Goal: Task Accomplishment & Management: Manage account settings

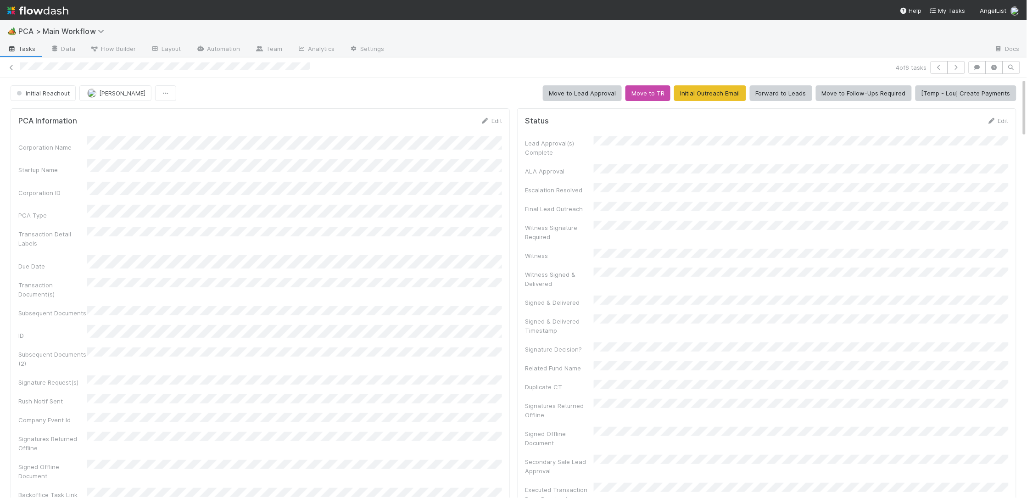
click at [41, 7] on img at bounding box center [37, 11] width 61 height 16
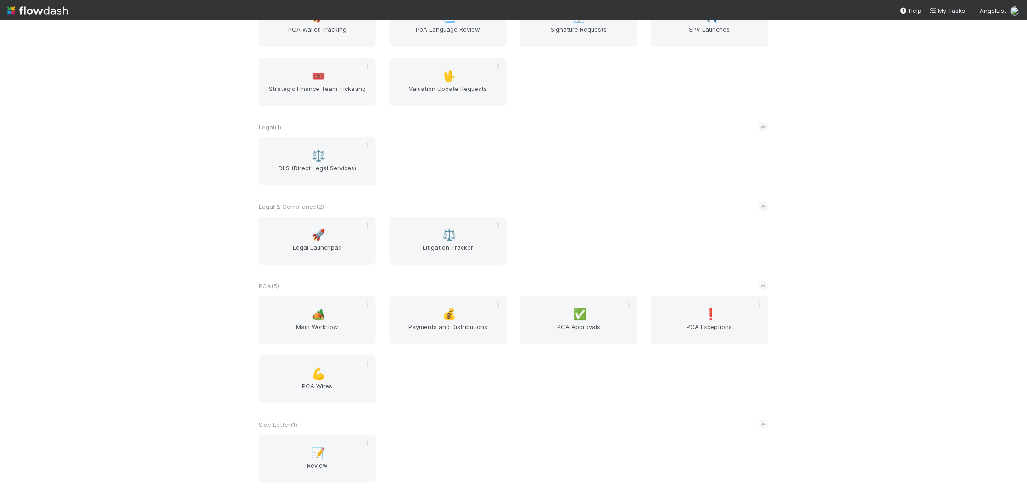
scroll to position [1437, 0]
click at [333, 313] on div "🏕️ Main Workflow" at bounding box center [317, 318] width 117 height 48
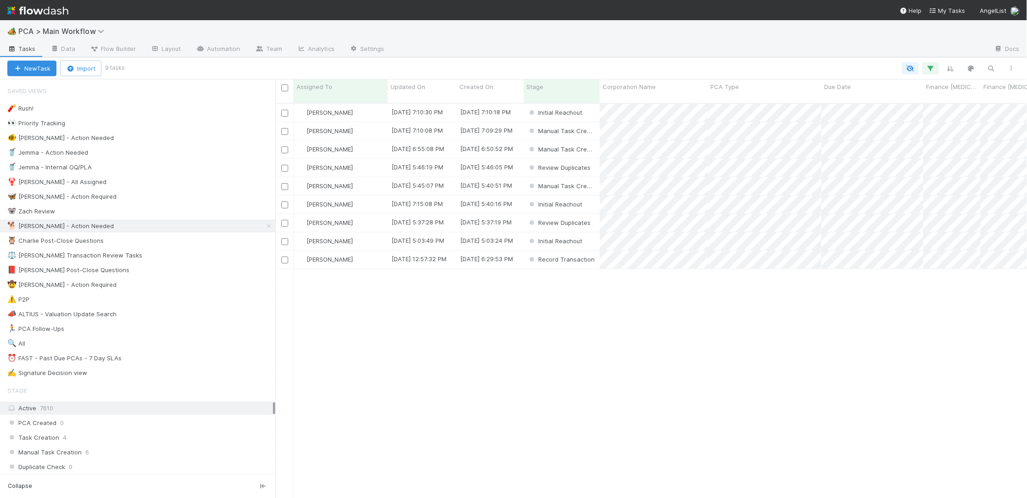
scroll to position [0, 0]
click at [420, 91] on span "Updated On" at bounding box center [408, 86] width 35 height 9
click at [429, 101] on div "Sort Oldest → Newest" at bounding box center [443, 104] width 105 height 14
click at [374, 251] on div "[PERSON_NAME]" at bounding box center [341, 260] width 94 height 18
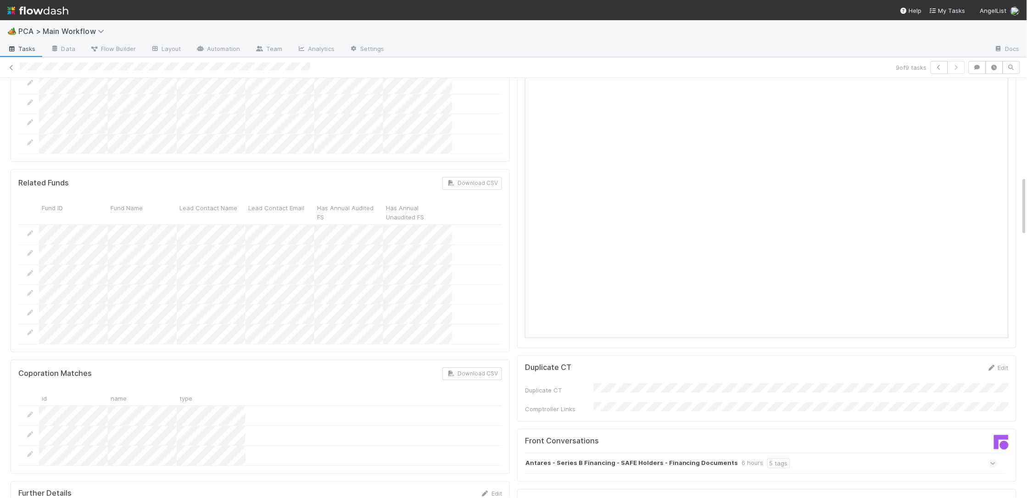
scroll to position [896, 0]
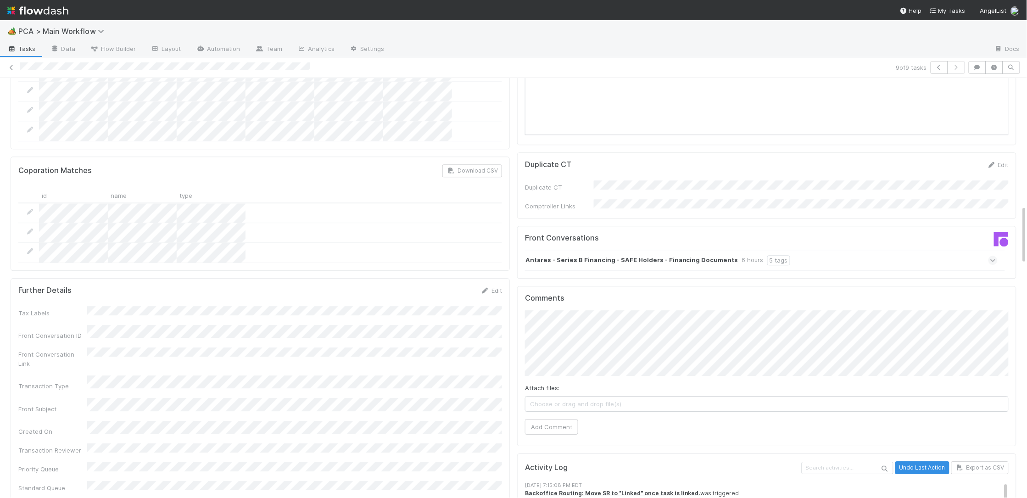
click at [592, 255] on strong "Antares - Series B Financing - SAFE Holders - Financing Documents" at bounding box center [631, 260] width 213 height 10
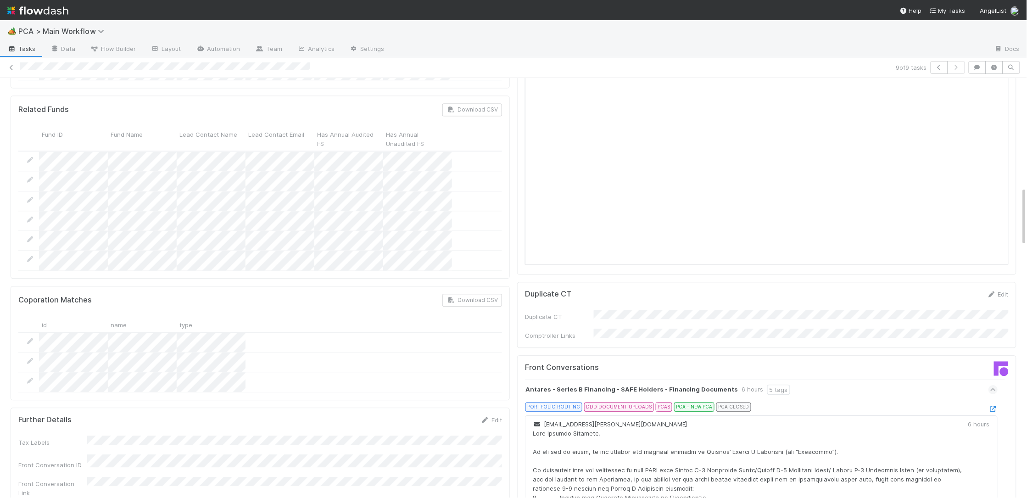
scroll to position [792, 0]
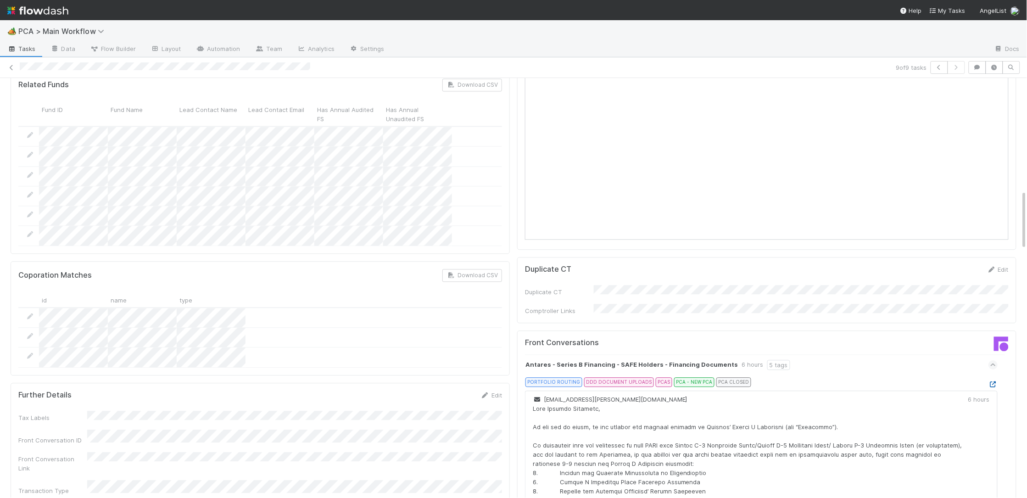
drag, startPoint x: 981, startPoint y: 329, endPoint x: 990, endPoint y: 331, distance: 9.1
click at [982, 377] on div "PORTFOLIO ROUTING DDD DOCUMENT UPLOADS PCAS PCA - NEW PCA PCA CLOSED" at bounding box center [764, 383] width 465 height 13
click at [990, 381] on icon at bounding box center [992, 384] width 9 height 6
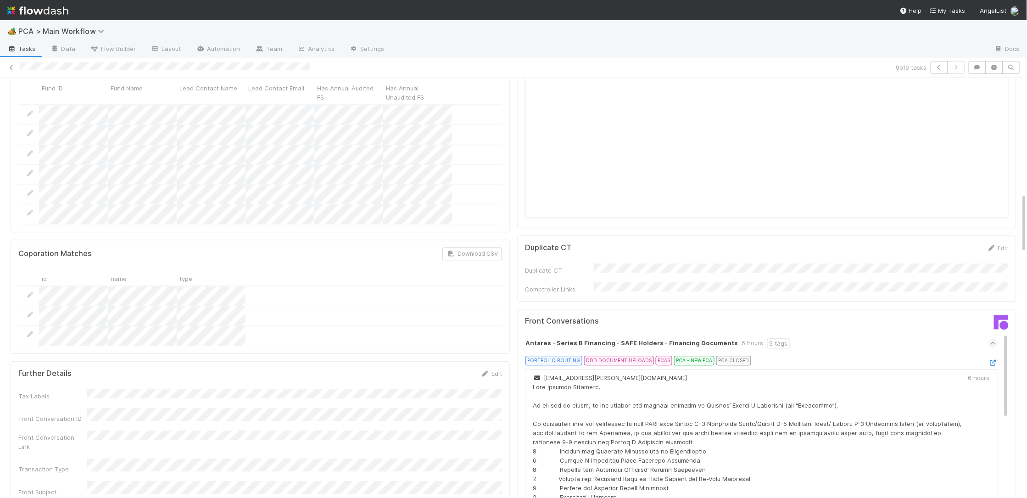
scroll to position [815, 0]
click at [994, 358] on icon at bounding box center [992, 361] width 9 height 6
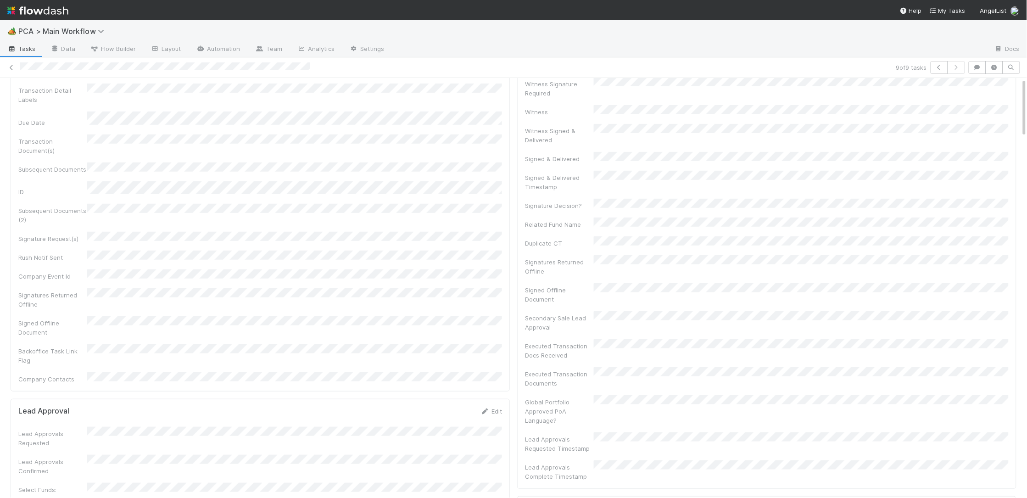
scroll to position [0, 0]
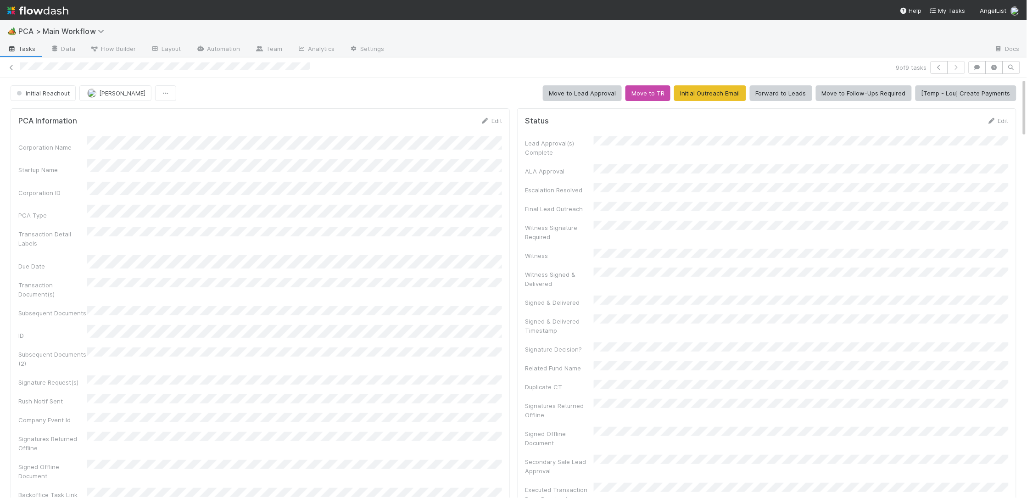
drag, startPoint x: 480, startPoint y: 117, endPoint x: 391, endPoint y: 141, distance: 92.1
click at [480, 117] on link "Edit" at bounding box center [491, 120] width 22 height 7
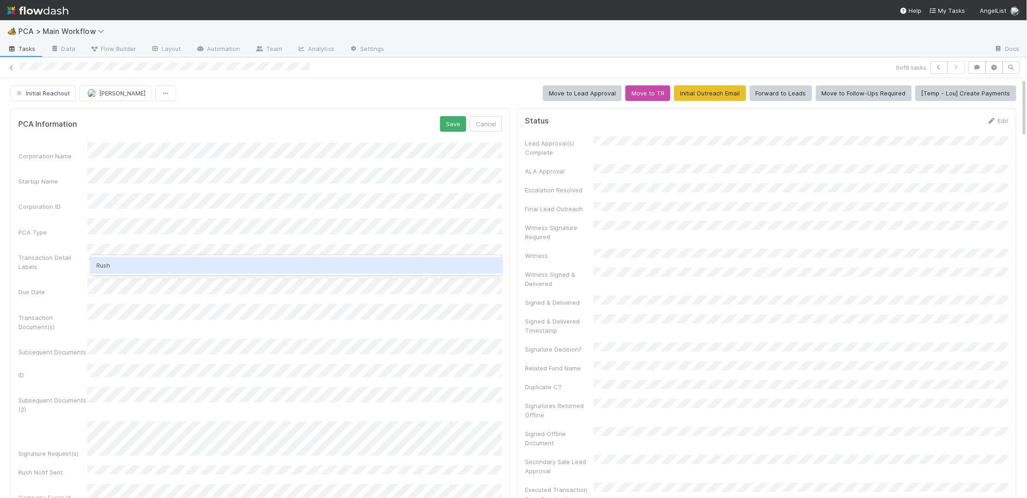
click at [162, 263] on div "Rush" at bounding box center [296, 265] width 411 height 17
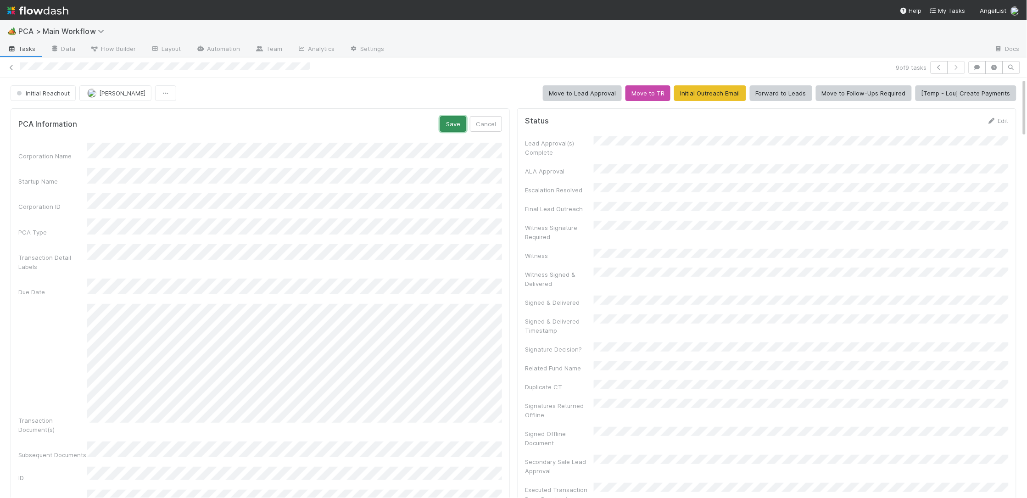
click at [441, 120] on button "Save" at bounding box center [453, 124] width 26 height 16
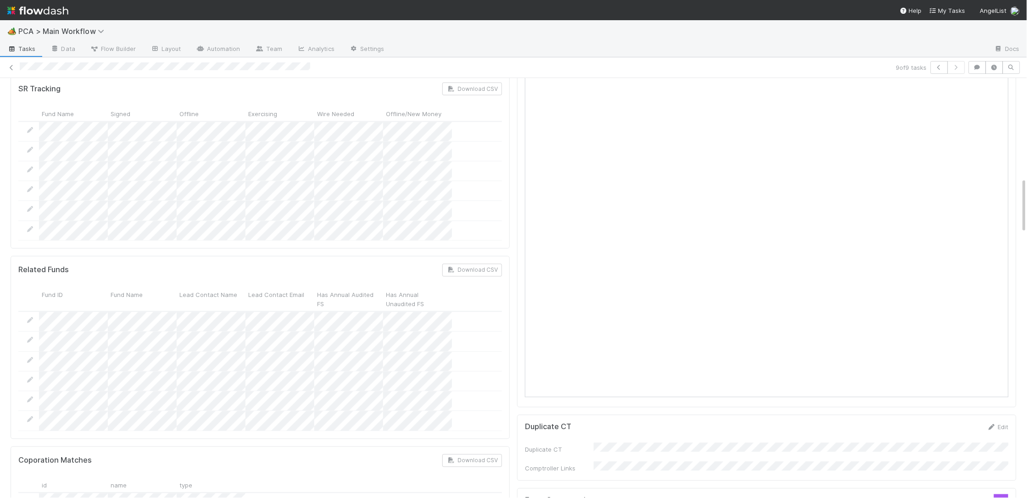
scroll to position [815, 0]
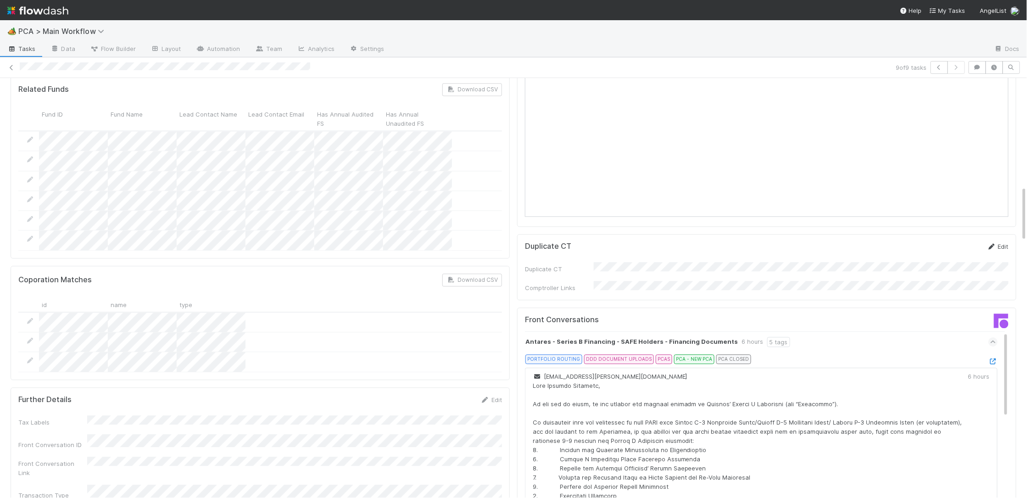
click at [993, 244] on icon at bounding box center [991, 247] width 9 height 6
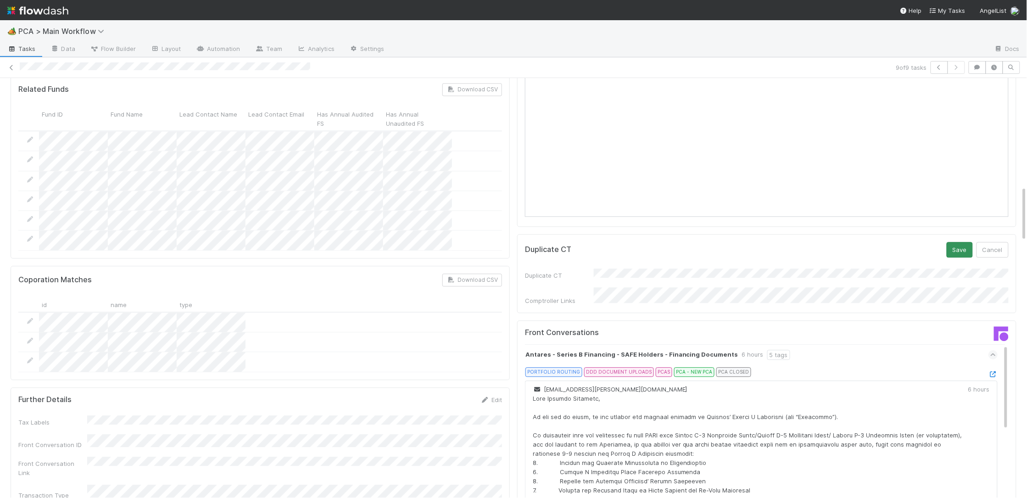
drag, startPoint x: 962, startPoint y: 195, endPoint x: 956, endPoint y: 205, distance: 11.6
click at [960, 234] on div "Duplicate CT Save Cancel Duplicate CT Comptroller Links" at bounding box center [766, 273] width 499 height 79
drag, startPoint x: 956, startPoint y: 205, endPoint x: 960, endPoint y: 209, distance: 5.2
click at [957, 242] on button "Save" at bounding box center [960, 250] width 26 height 16
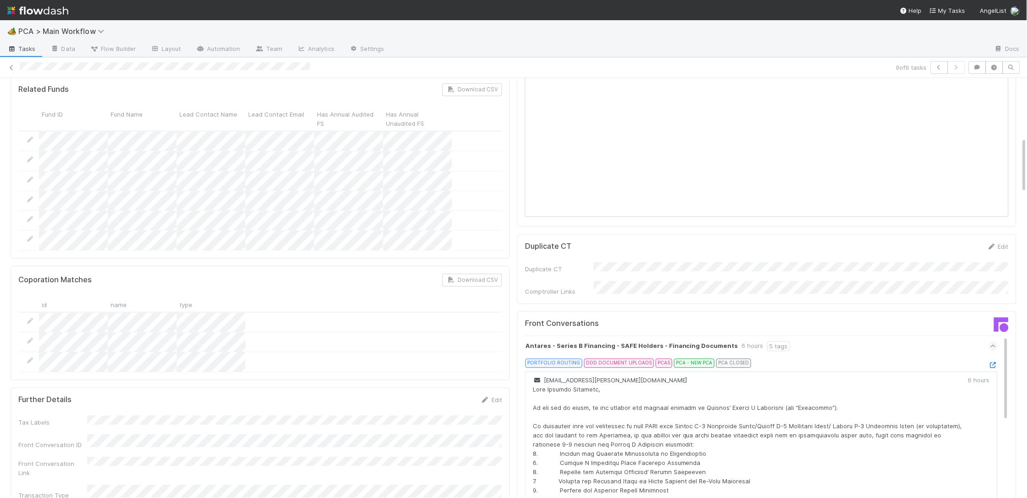
scroll to position [0, 0]
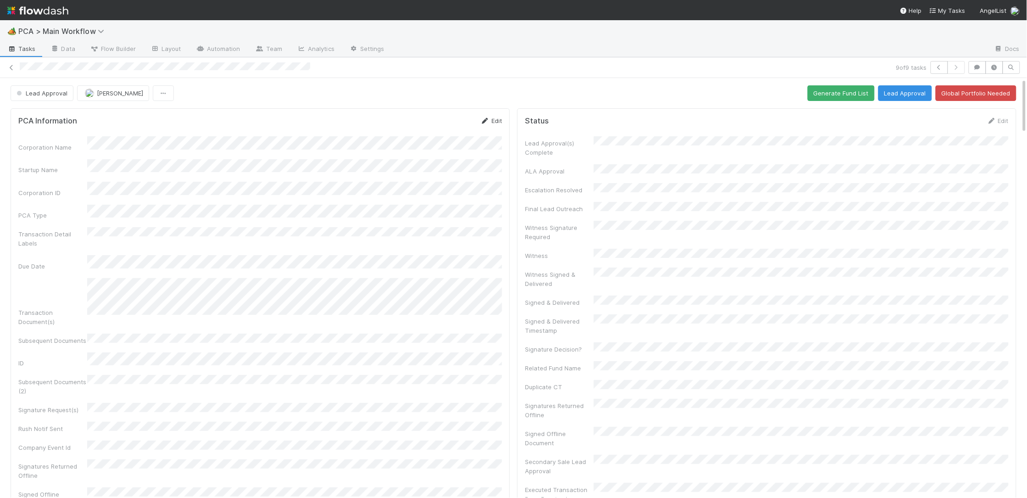
click at [486, 122] on icon at bounding box center [484, 121] width 9 height 6
click at [450, 123] on button "Save" at bounding box center [453, 124] width 26 height 16
drag, startPoint x: 825, startPoint y: 95, endPoint x: 782, endPoint y: 96, distance: 42.7
click at [819, 95] on button "Generate Fund List" at bounding box center [841, 93] width 67 height 16
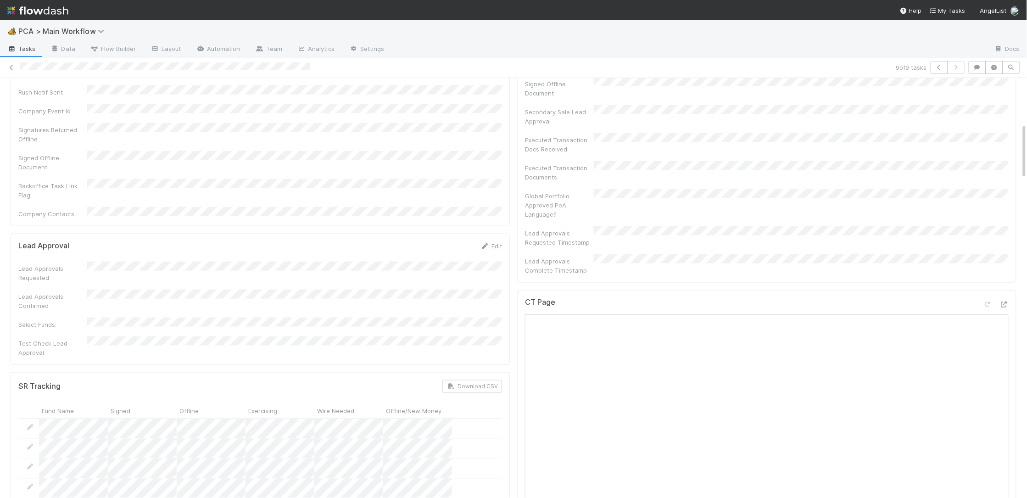
scroll to position [352, 0]
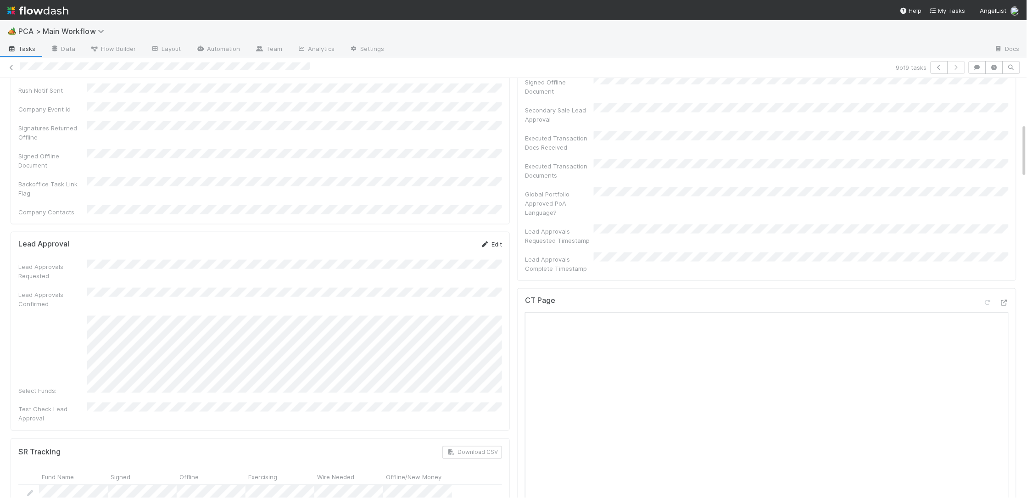
click at [482, 241] on icon at bounding box center [484, 244] width 9 height 6
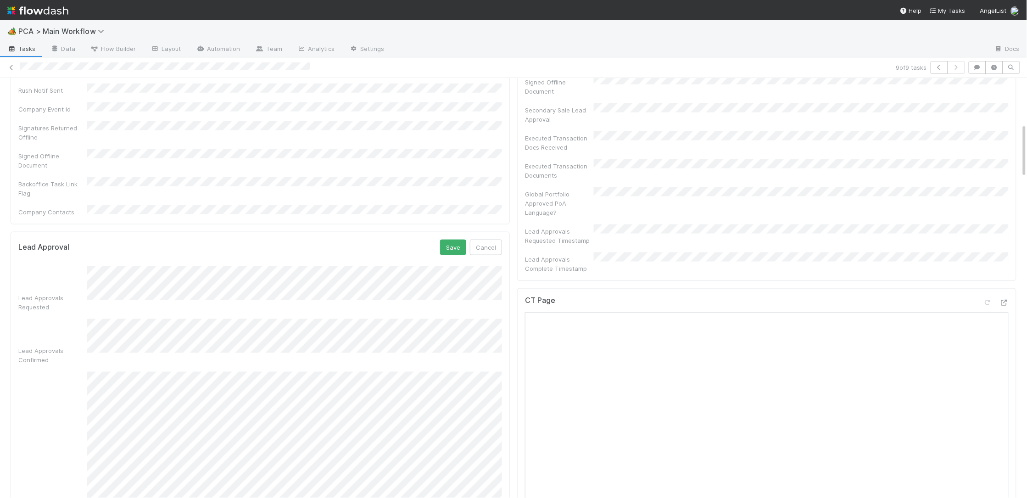
click at [79, 372] on div "Select Funds:" at bounding box center [260, 449] width 484 height 155
click at [449, 240] on button "Save" at bounding box center [453, 248] width 26 height 16
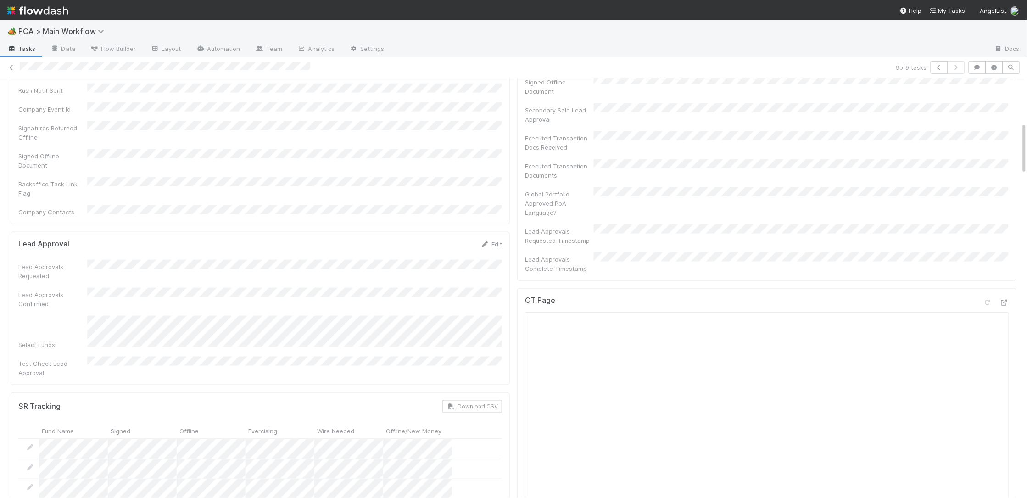
scroll to position [0, 0]
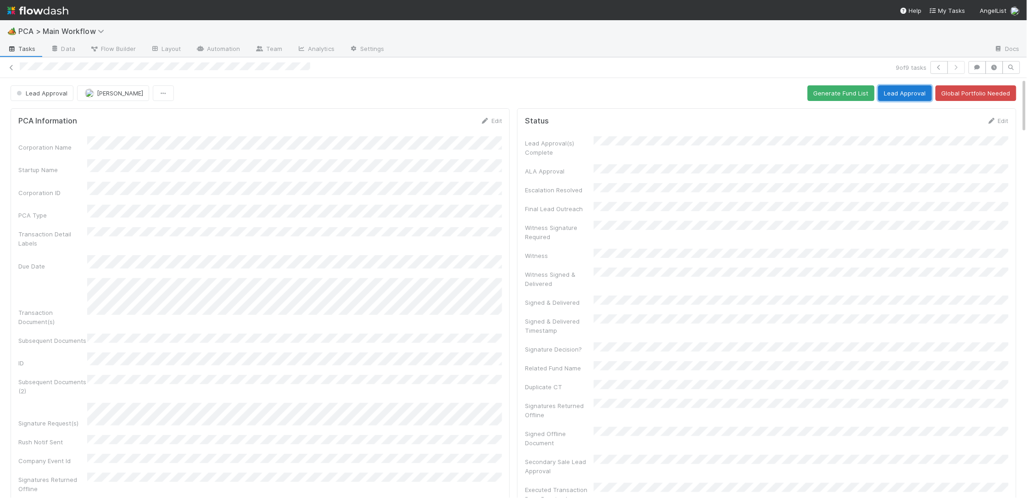
click at [887, 96] on button "Lead Approval" at bounding box center [905, 93] width 54 height 16
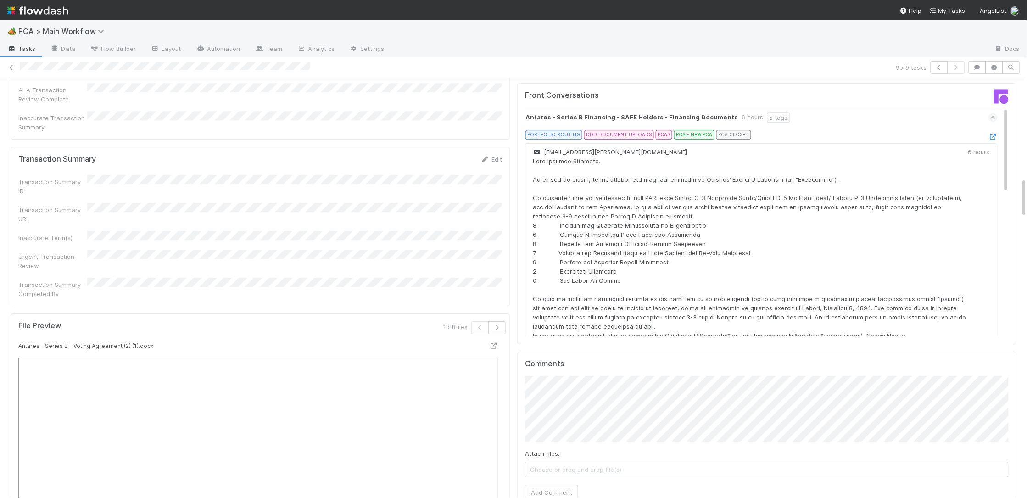
scroll to position [1049, 0]
drag, startPoint x: 542, startPoint y: 440, endPoint x: 482, endPoint y: 387, distance: 80.0
click at [541, 483] on button "Add Comment" at bounding box center [551, 491] width 53 height 16
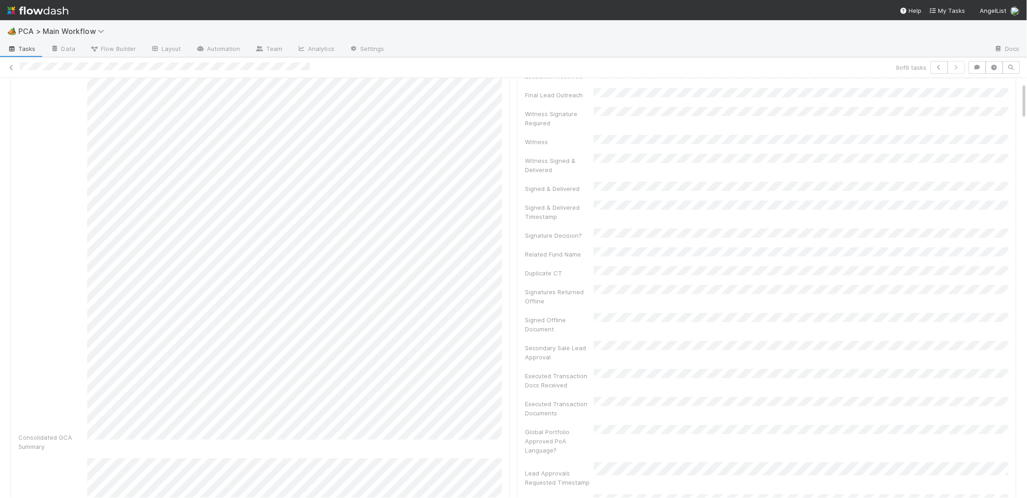
scroll to position [0, 0]
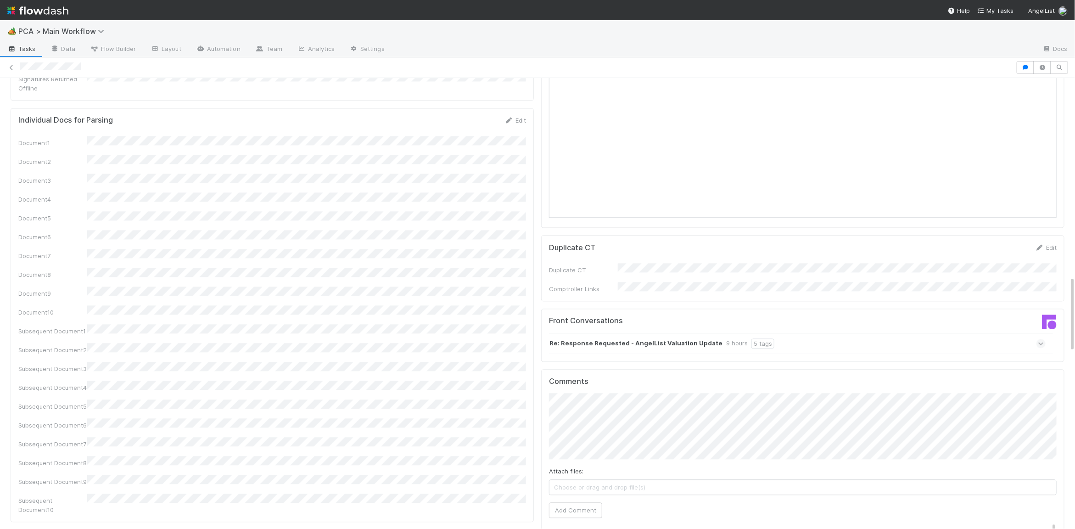
scroll to position [1068, 0]
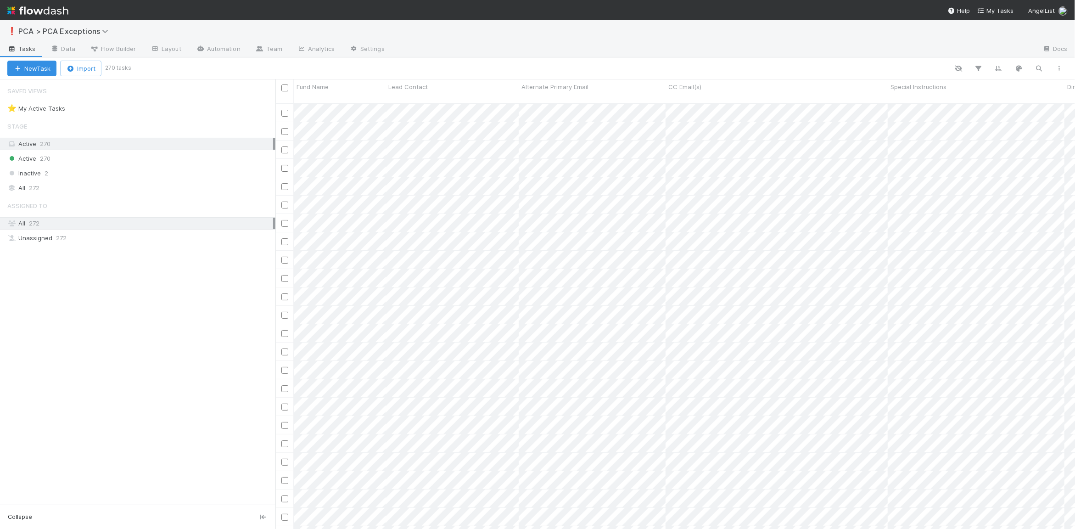
scroll to position [433, 799]
click at [1041, 71] on icon "button" at bounding box center [1038, 68] width 9 height 8
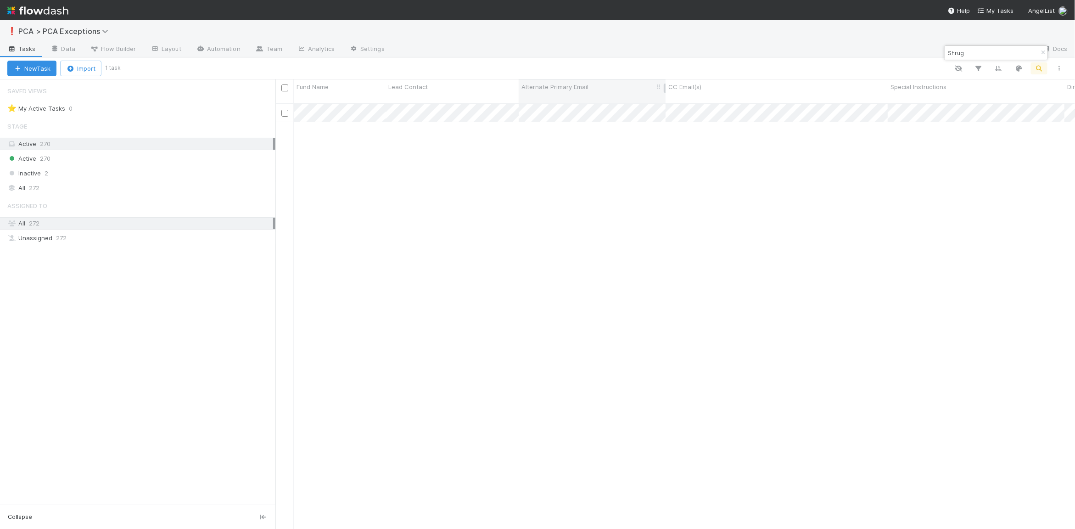
type input "Shrug"
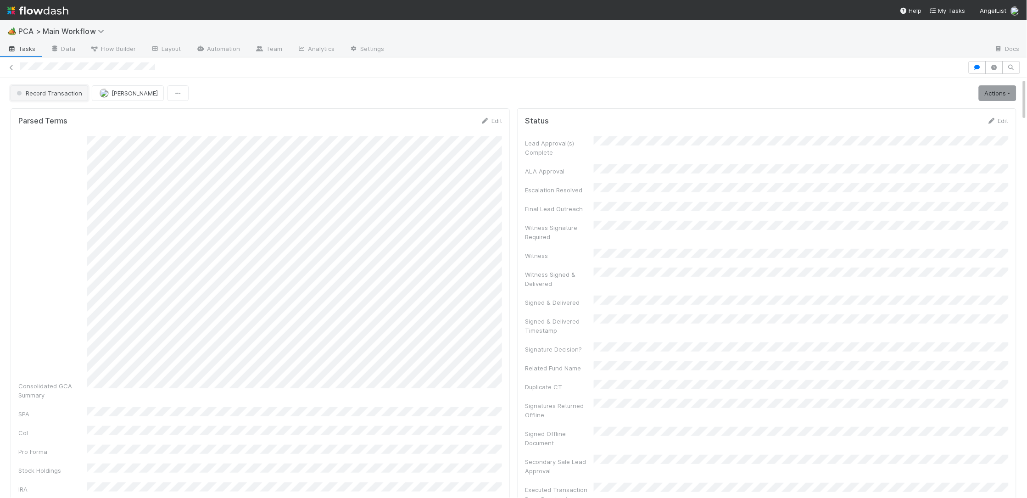
click at [73, 100] on button "Record Transaction" at bounding box center [50, 93] width 78 height 16
click at [74, 115] on div "Lead Approval" at bounding box center [71, 116] width 129 height 17
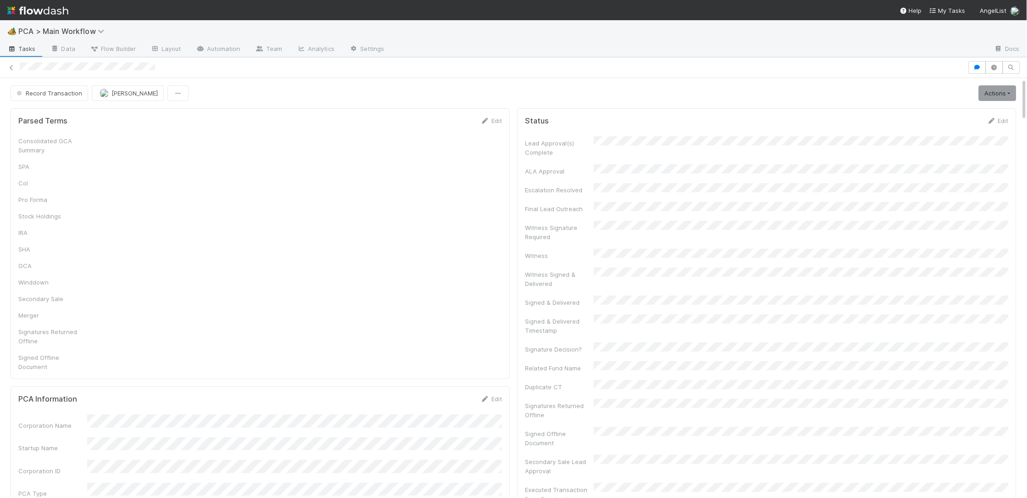
click at [476, 129] on form "Parsed Terms Edit Consolidated GCA Summary SPA CoI Pro Forma Stock Holdings IRA…" at bounding box center [260, 243] width 484 height 255
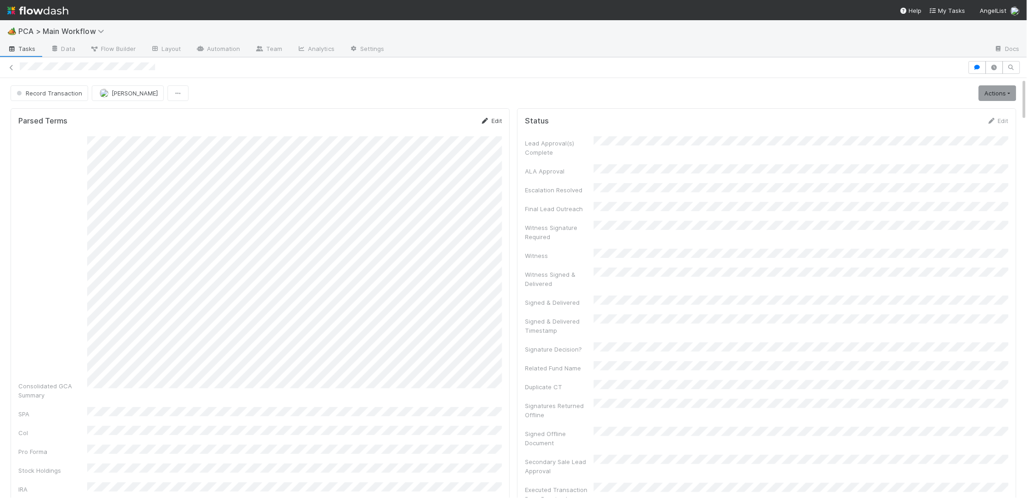
click at [484, 122] on icon at bounding box center [484, 121] width 9 height 6
click at [485, 133] on form "Parsed Terms Save Cancel Consolidated GCA Summary SPA CoI Pro Forma Stock Holdi…" at bounding box center [260, 374] width 484 height 517
click at [485, 131] on button "Cancel" at bounding box center [486, 124] width 32 height 16
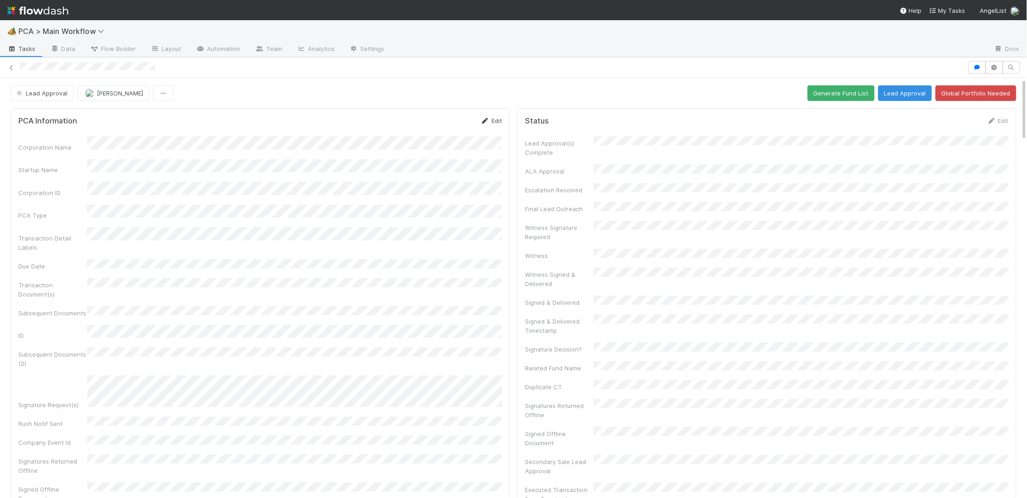
click at [481, 121] on icon at bounding box center [484, 121] width 9 height 6
drag, startPoint x: 451, startPoint y: 111, endPoint x: 445, endPoint y: 119, distance: 9.8
click at [449, 112] on div "PCA Information Save Cancel Corporation Name Startup Name Corporation ID PCA Ty…" at bounding box center [260, 381] width 499 height 547
click at [445, 121] on button "Save" at bounding box center [453, 124] width 26 height 16
click at [996, 114] on div "Status Edit Lead Approval(s) Complete ALA Approval Escalation Resolved Final Le…" at bounding box center [766, 372] width 499 height 528
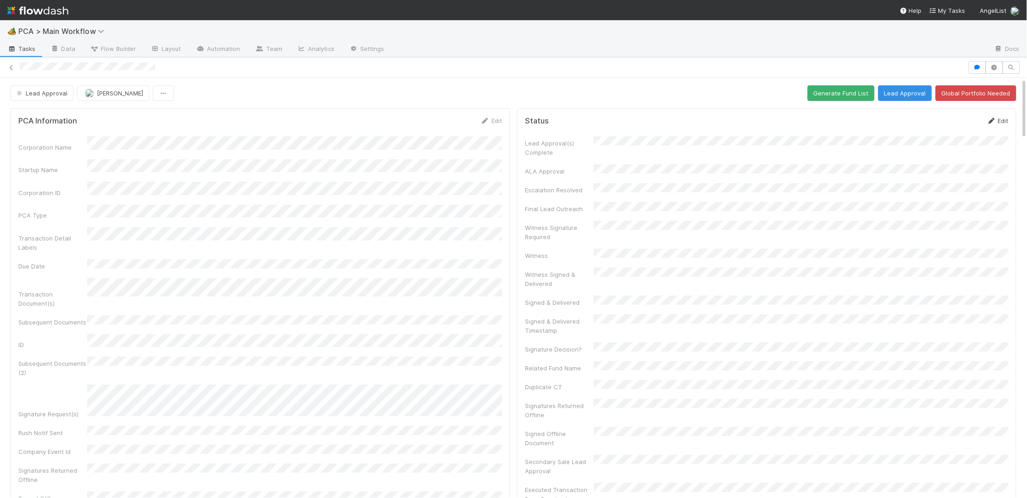
click at [997, 119] on link "Edit" at bounding box center [998, 120] width 22 height 7
click at [958, 119] on button "Save" at bounding box center [960, 124] width 26 height 16
click at [491, 119] on link "Edit" at bounding box center [491, 120] width 22 height 7
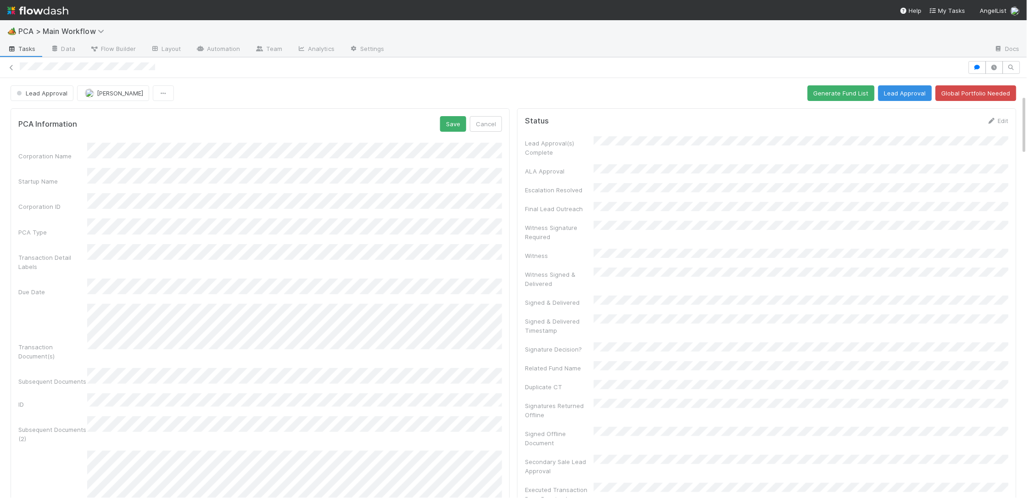
scroll to position [1, 0]
click at [452, 123] on button "Save" at bounding box center [453, 123] width 26 height 16
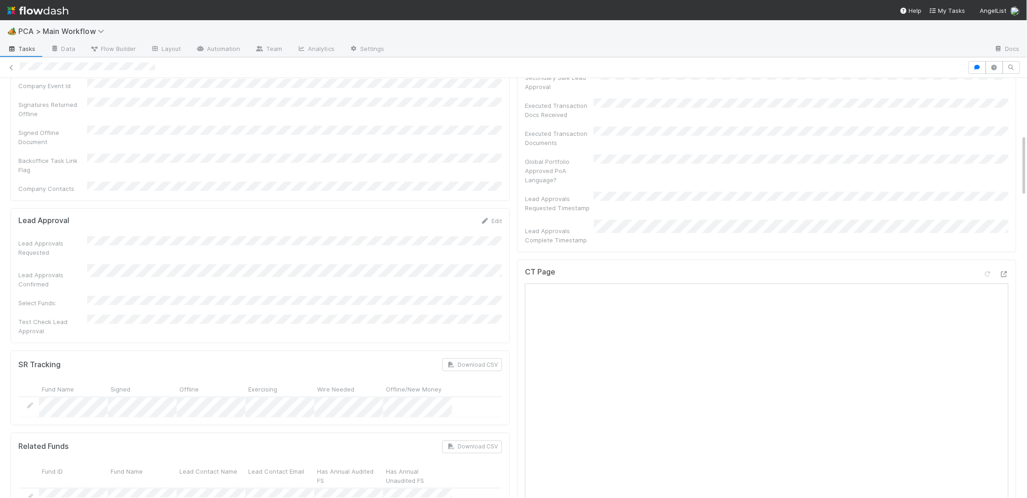
scroll to position [0, 0]
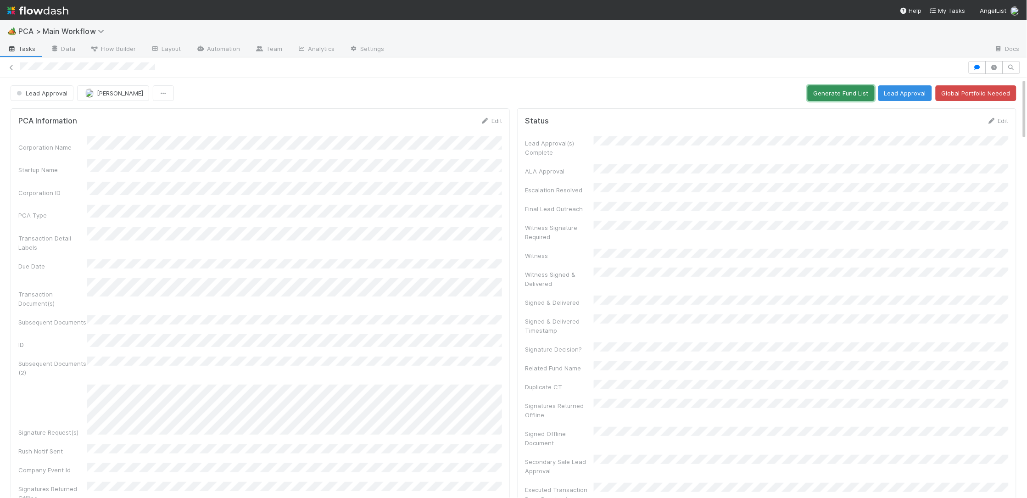
click at [835, 89] on button "Generate Fund List" at bounding box center [841, 93] width 67 height 16
click at [893, 93] on button "Lead Approval" at bounding box center [905, 93] width 54 height 16
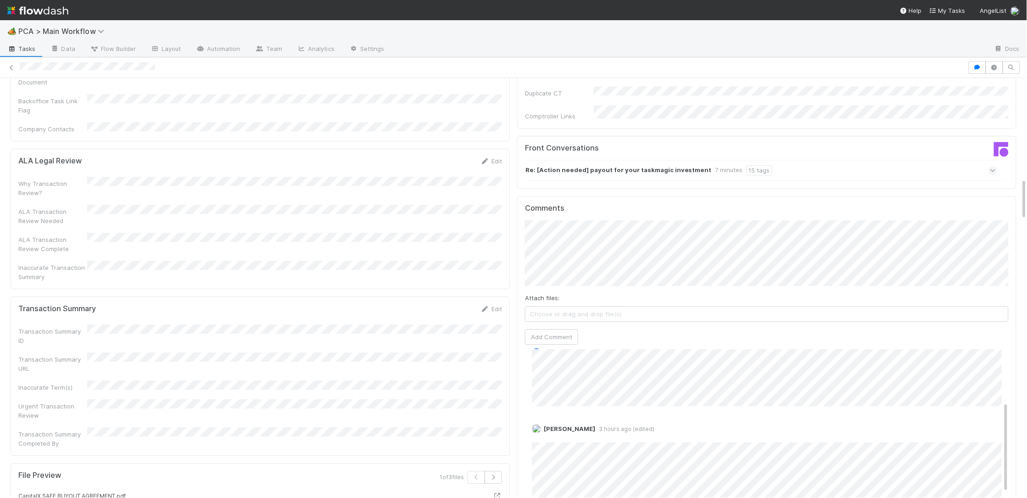
scroll to position [109, 0]
click at [555, 329] on button "Add Comment" at bounding box center [551, 337] width 53 height 16
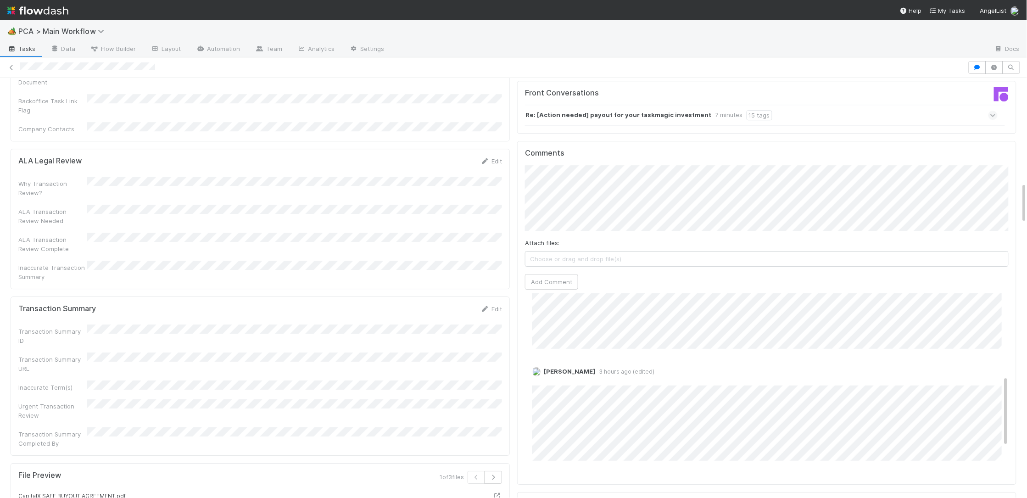
click at [55, 10] on img at bounding box center [37, 11] width 61 height 16
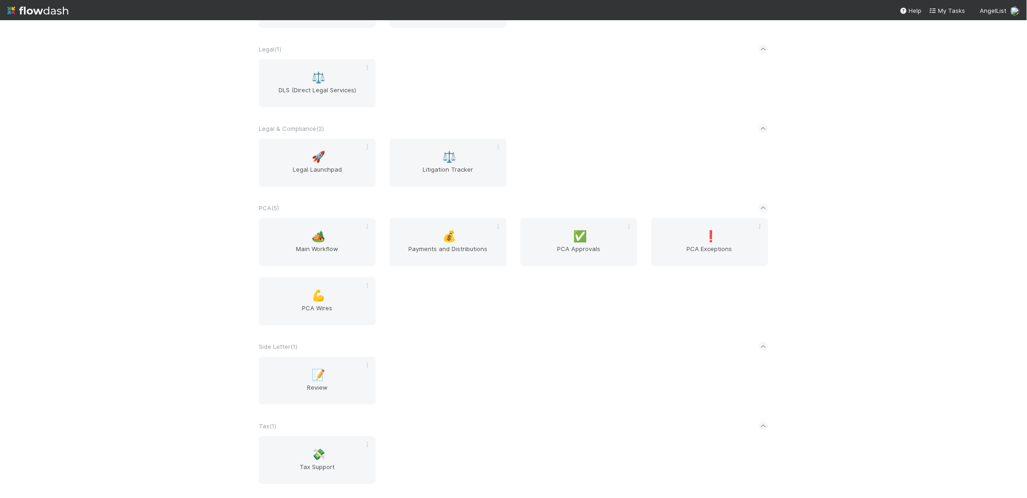
scroll to position [1609, 0]
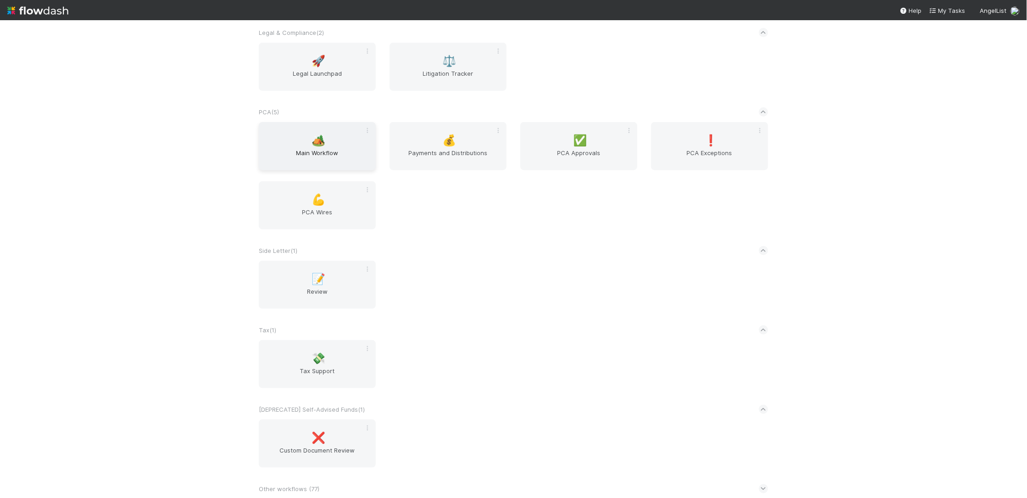
click at [343, 152] on span "Main Workflow" at bounding box center [317, 157] width 110 height 18
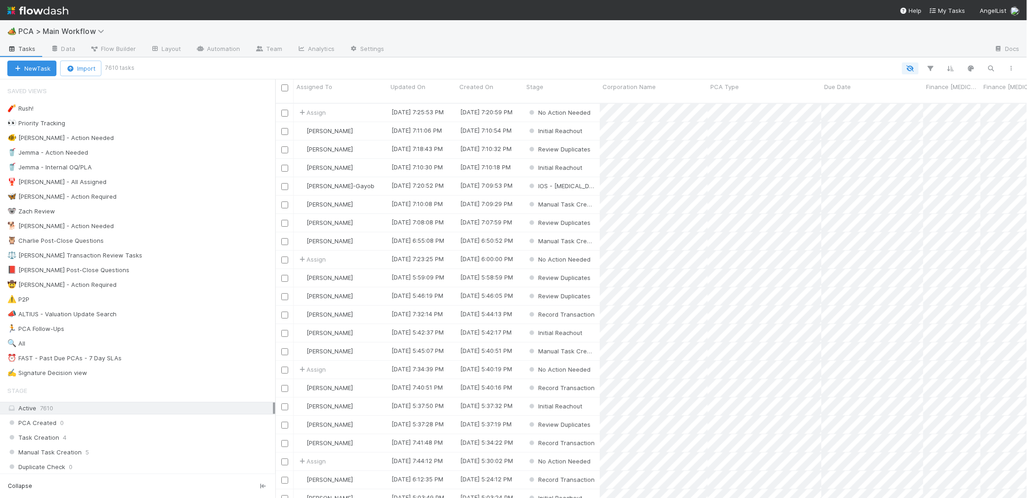
scroll to position [402, 752]
click at [160, 230] on div "🐕 Charlie - Action Needed 8" at bounding box center [141, 225] width 268 height 11
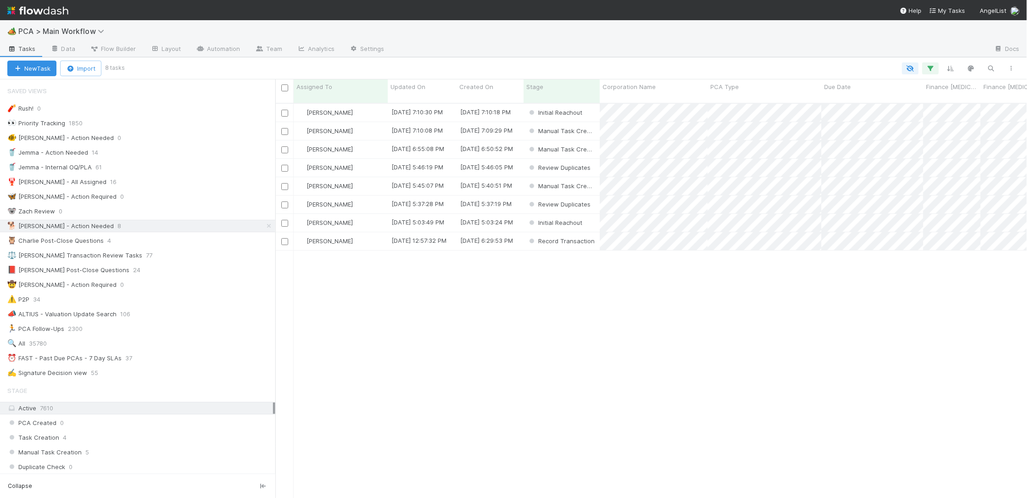
scroll to position [402, 752]
click at [419, 84] on span "Updated On" at bounding box center [408, 86] width 35 height 9
click at [421, 94] on div "Sort Oldest → Newest Sort Newest → Oldest Hide" at bounding box center [443, 118] width 105 height 49
click at [421, 98] on div "Sort Oldest → Newest" at bounding box center [443, 104] width 105 height 14
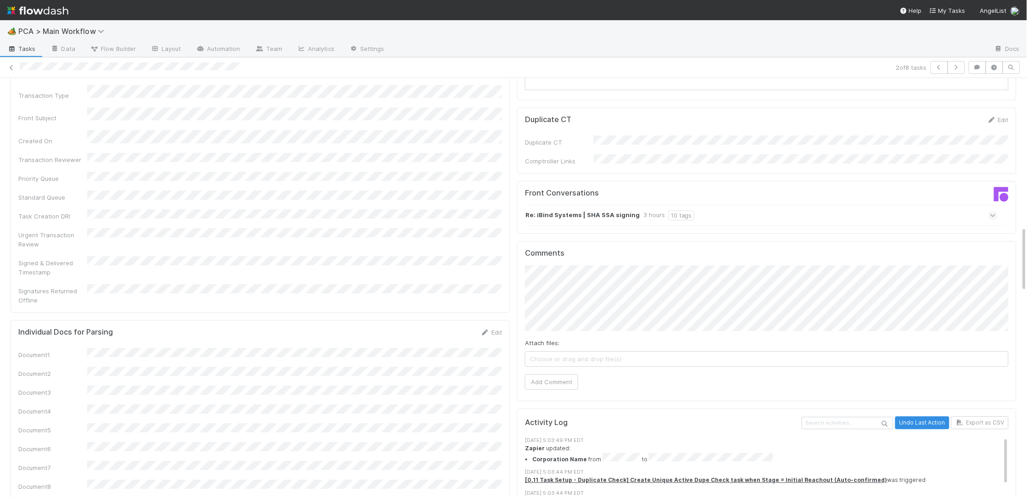
scroll to position [942, 0]
click at [573, 204] on div "Re: iBind Systems | SHA SSA signing 3 hours 10 tags" at bounding box center [761, 214] width 473 height 21
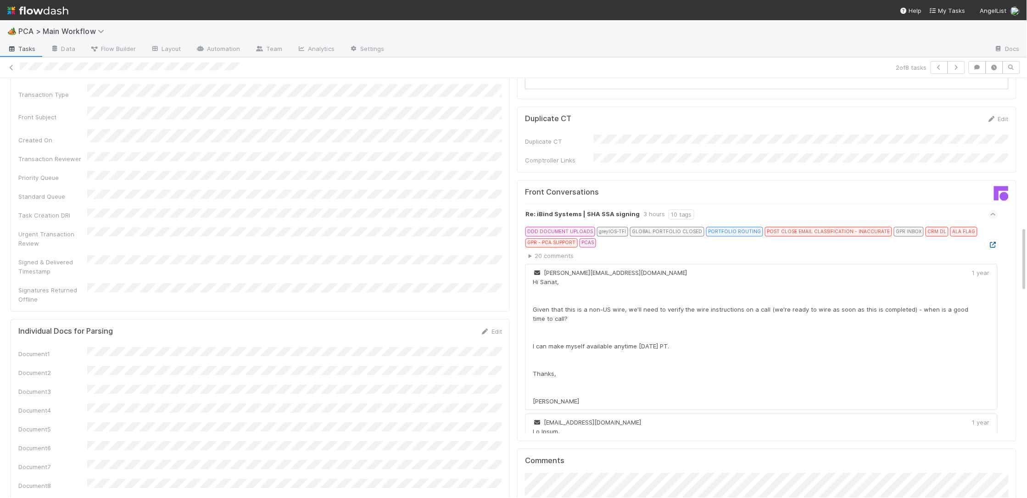
click at [994, 242] on icon at bounding box center [992, 245] width 9 height 6
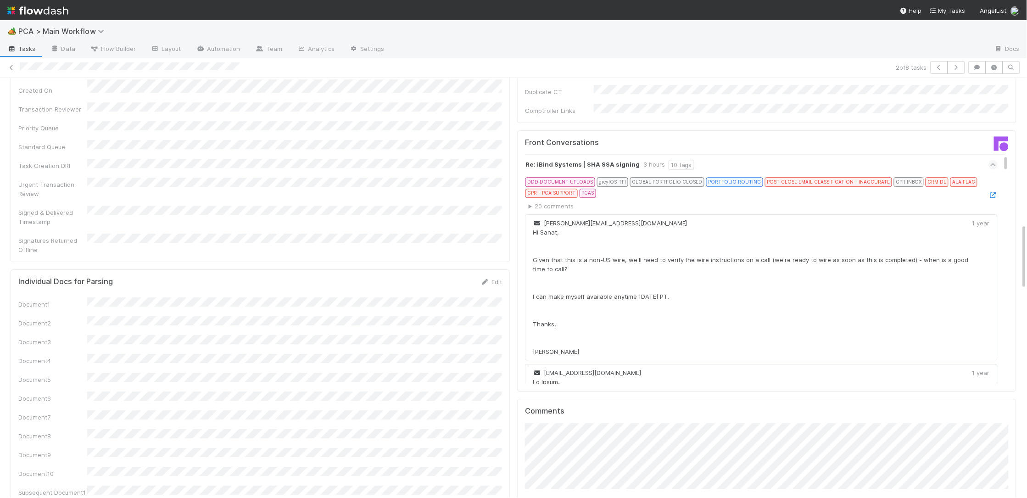
scroll to position [1048, 0]
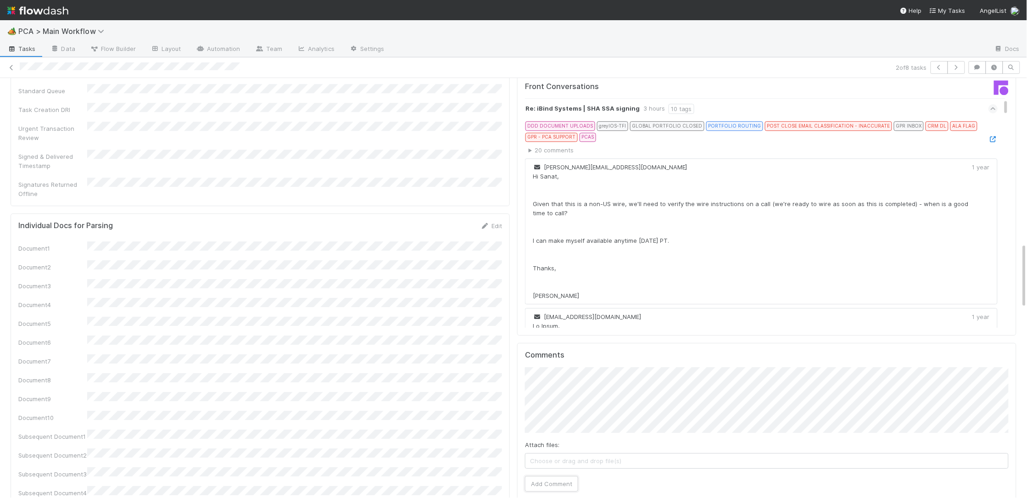
drag, startPoint x: 543, startPoint y: 431, endPoint x: 527, endPoint y: 417, distance: 21.8
click at [542, 476] on button "Add Comment" at bounding box center [551, 484] width 53 height 16
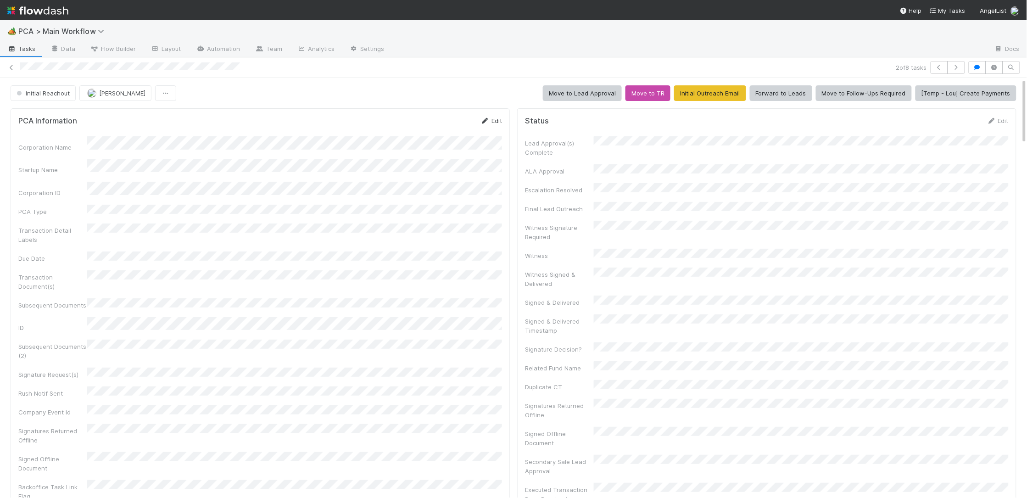
click at [486, 122] on icon at bounding box center [484, 121] width 9 height 6
drag, startPoint x: 195, startPoint y: 233, endPoint x: 200, endPoint y: 228, distance: 6.8
click at [198, 231] on div "Corporation Name Startup Name Corporation ID PCA Type Transaction Detail Labels…" at bounding box center [260, 380] width 484 height 475
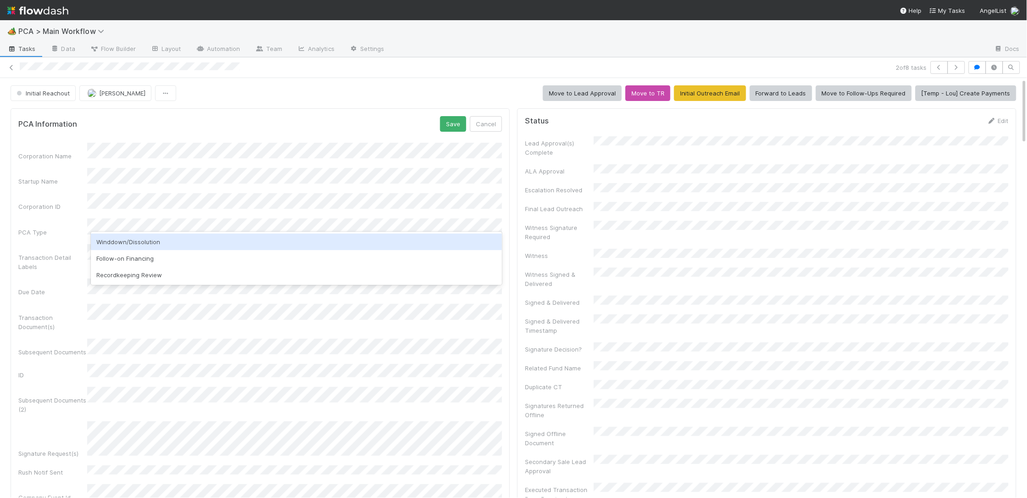
click at [181, 240] on div "Winddown/Dissolution" at bounding box center [296, 242] width 411 height 17
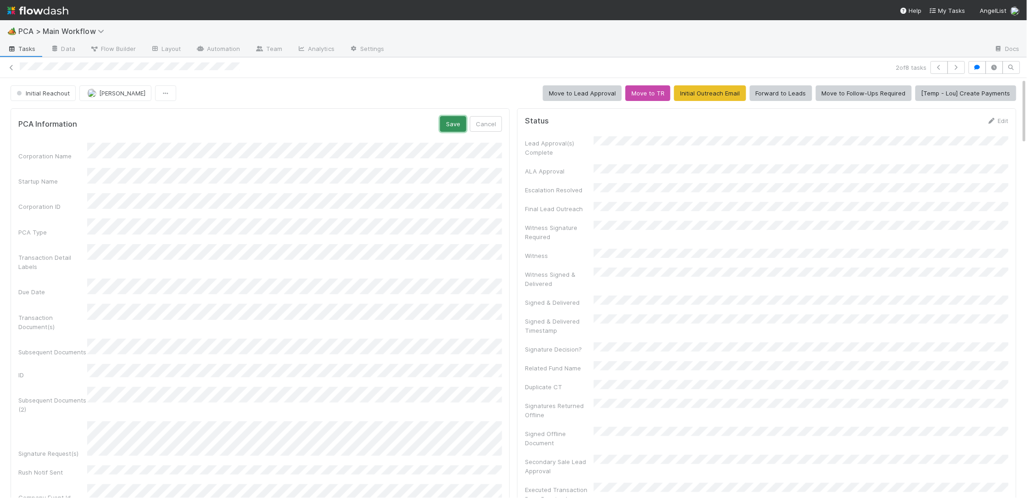
click at [447, 124] on button "Save" at bounding box center [453, 124] width 26 height 16
click at [42, 89] on span "Initial Reachout" at bounding box center [42, 92] width 55 height 7
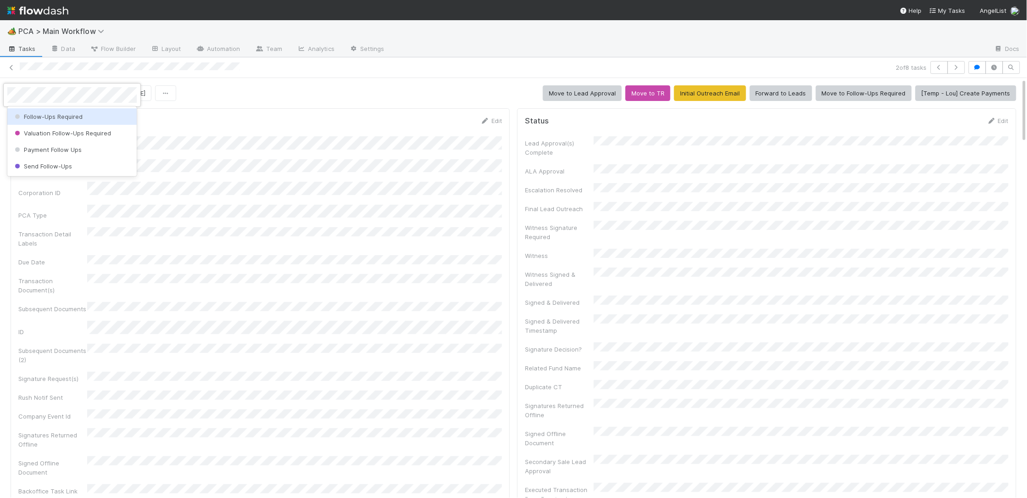
click at [53, 114] on span "Follow-Ups Required" at bounding box center [48, 116] width 70 height 7
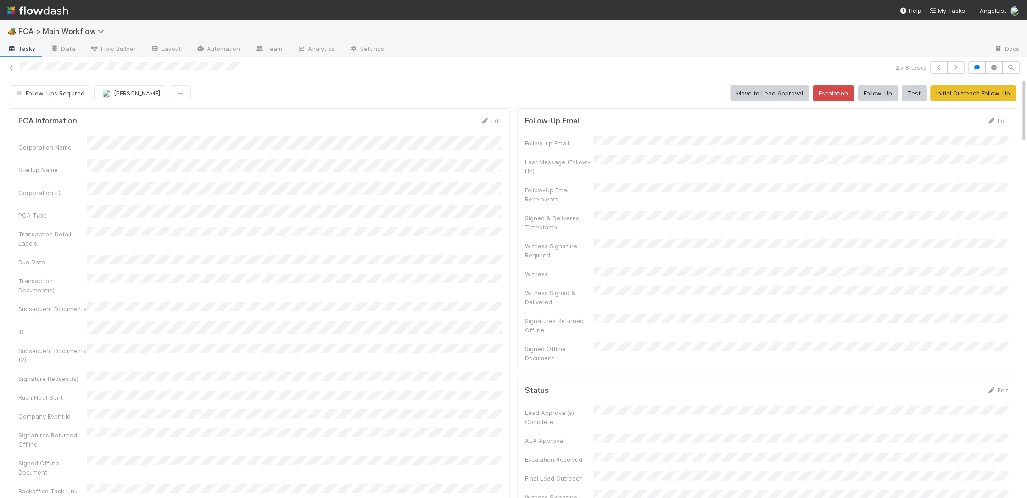
click at [47, 9] on img at bounding box center [37, 11] width 61 height 16
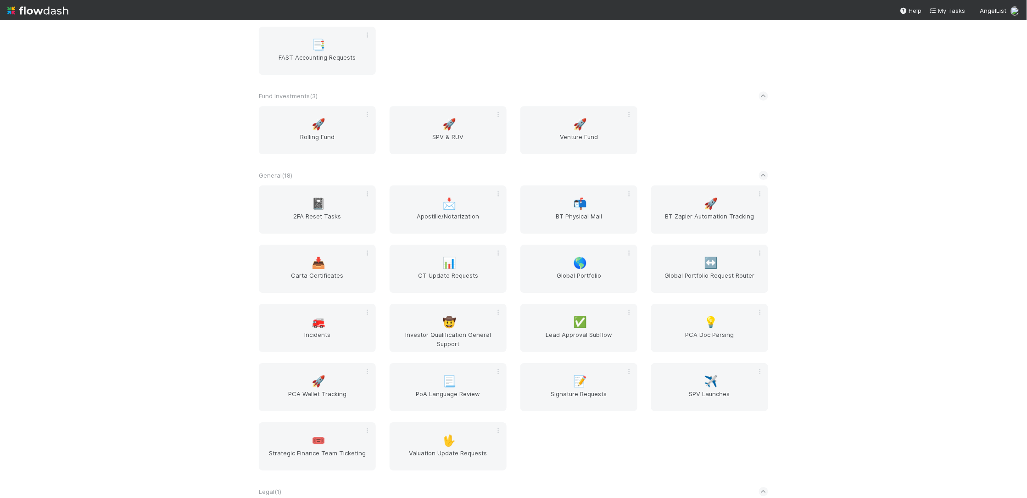
scroll to position [1609, 0]
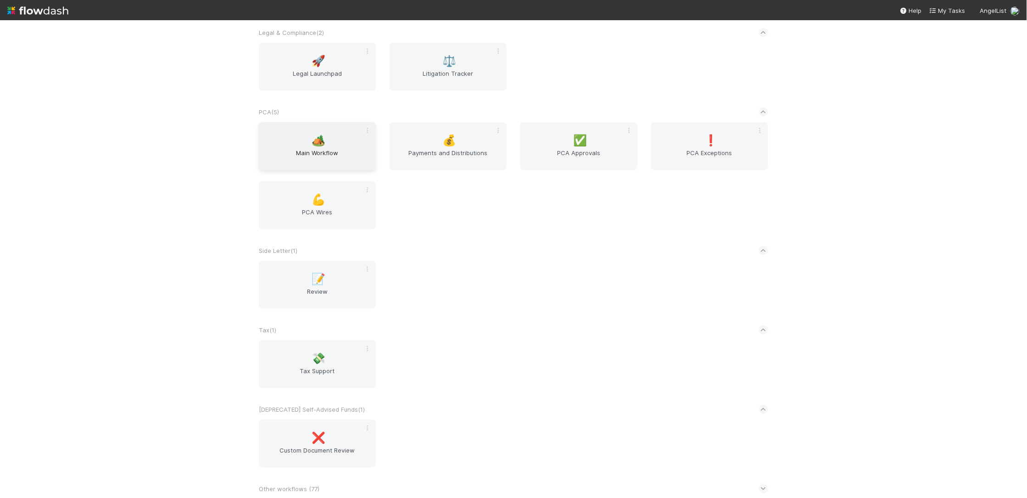
click at [333, 152] on span "Main Workflow" at bounding box center [317, 157] width 110 height 18
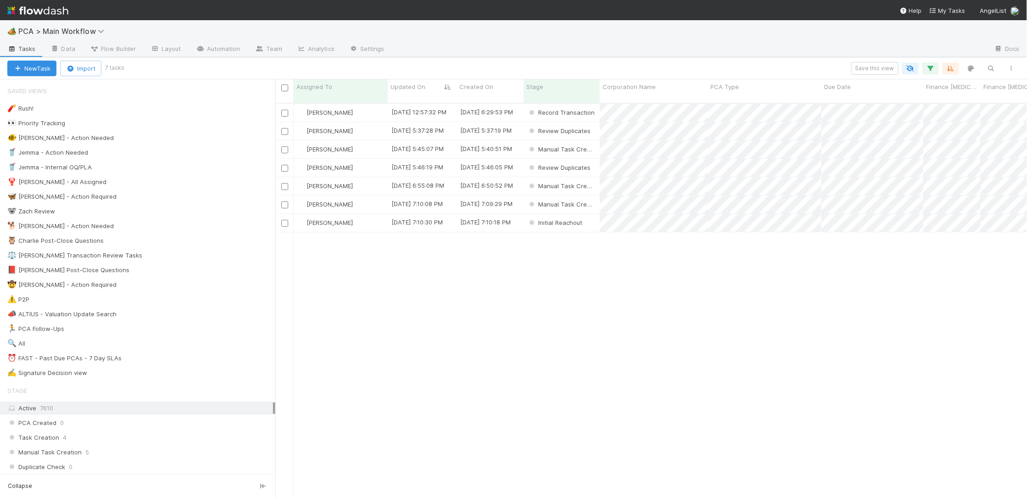
scroll to position [402, 752]
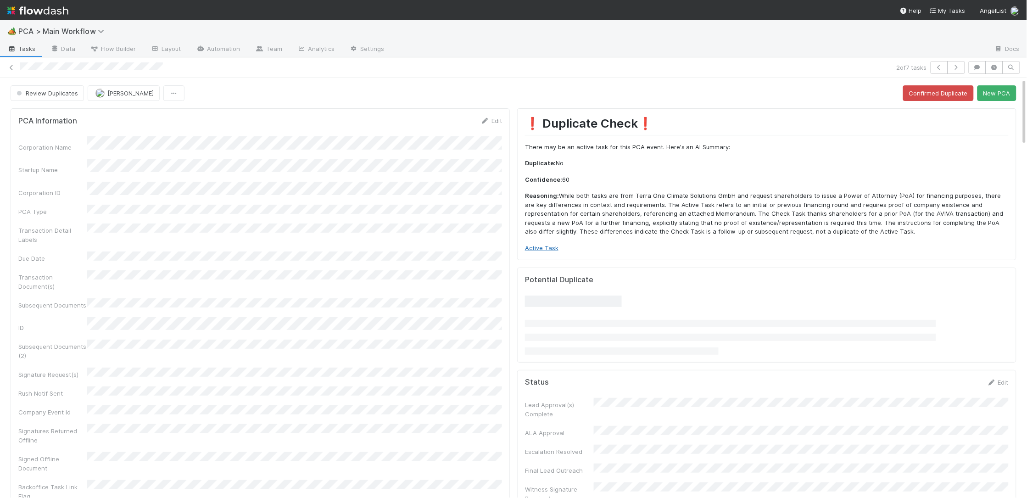
click at [548, 248] on link "Active Task" at bounding box center [541, 247] width 33 height 7
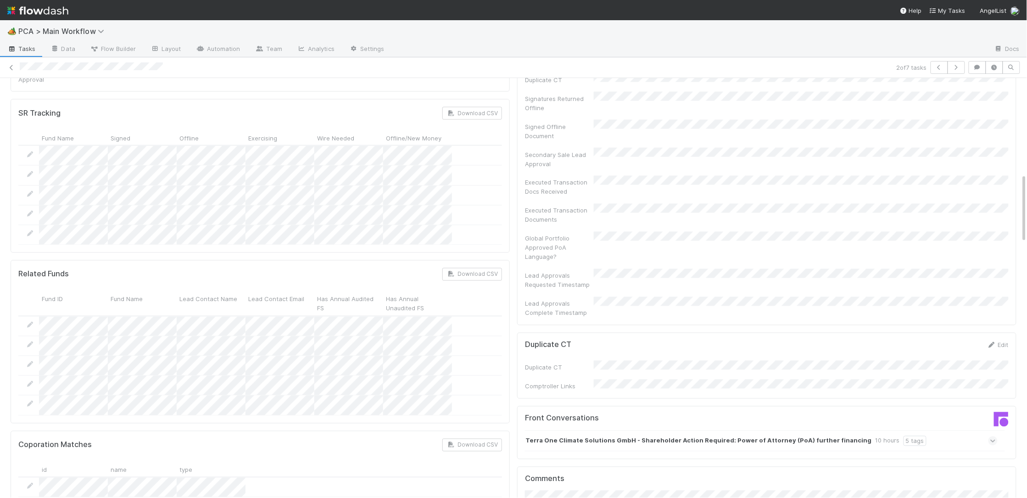
scroll to position [698, 0]
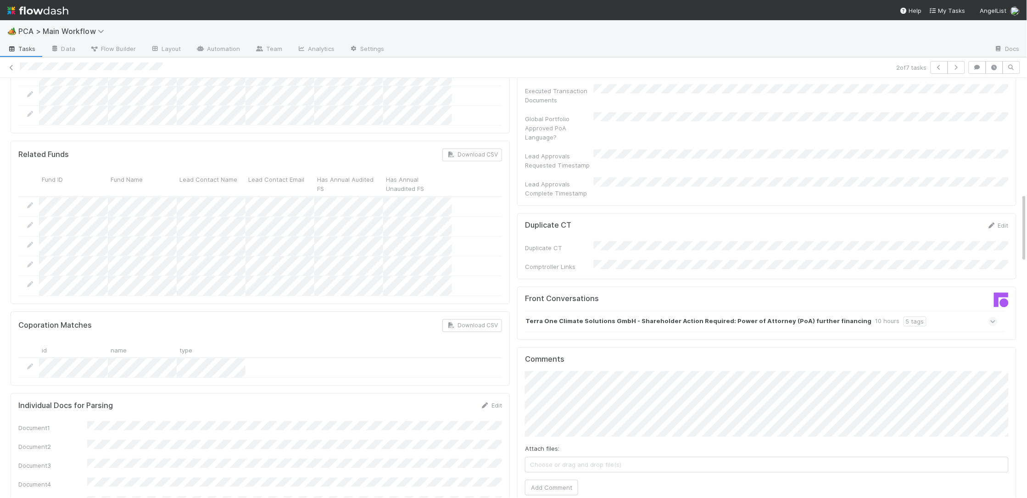
click at [876, 316] on div "10 hours" at bounding box center [888, 321] width 24 height 10
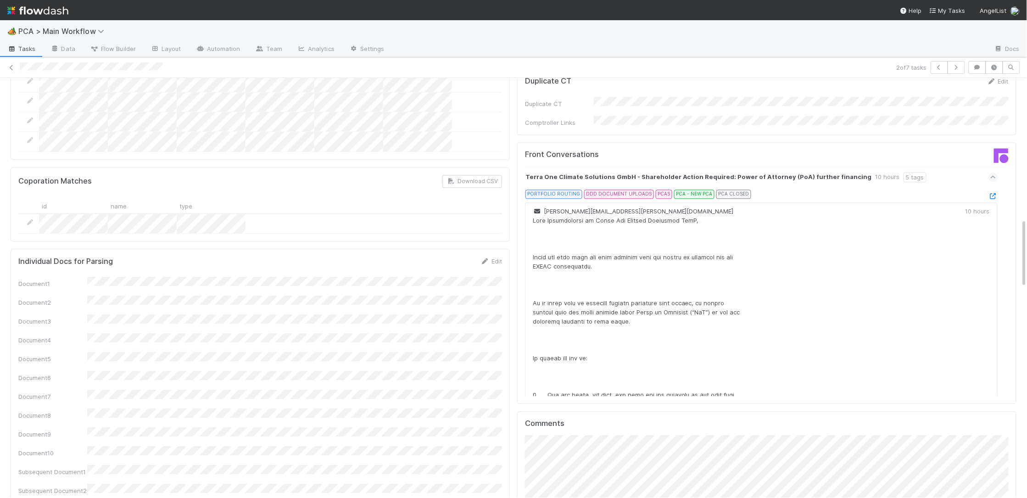
scroll to position [853, 0]
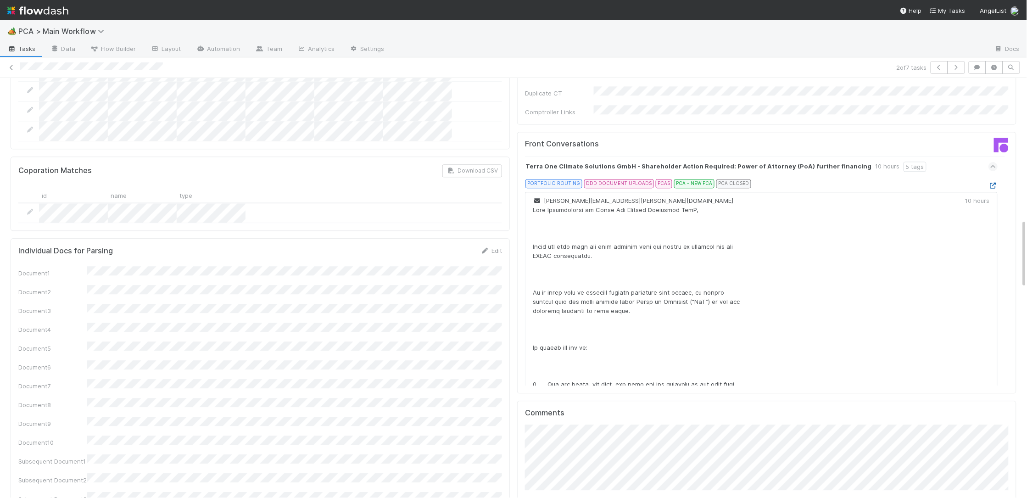
click at [992, 182] on link at bounding box center [992, 185] width 9 height 7
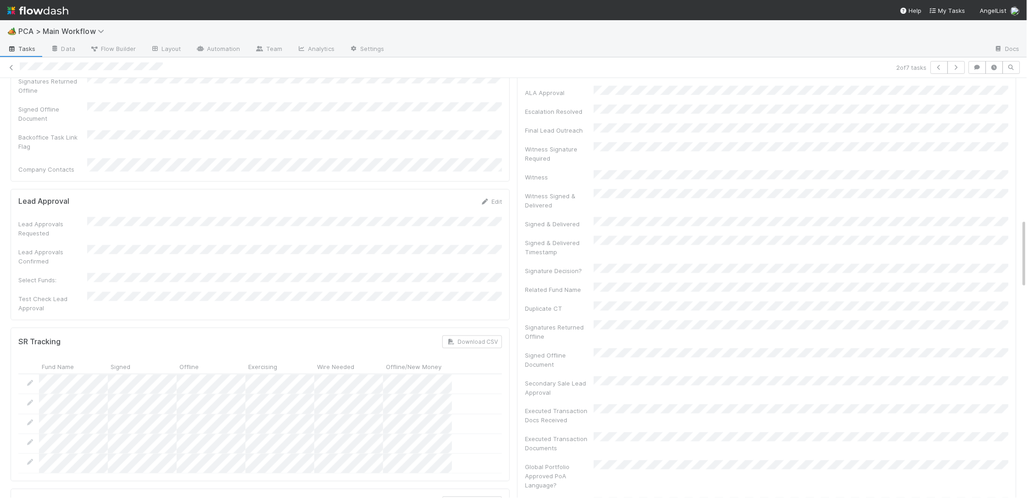
scroll to position [0, 0]
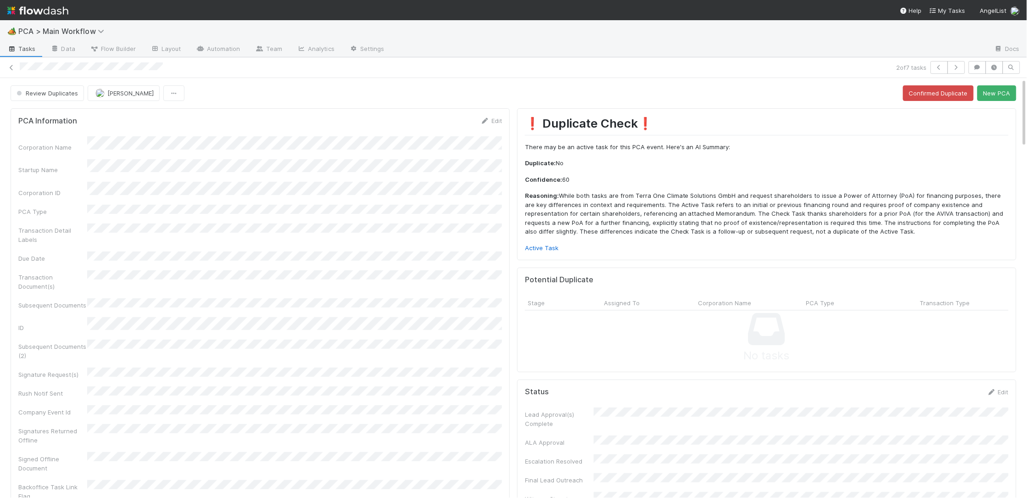
drag, startPoint x: 451, startPoint y: 135, endPoint x: 477, endPoint y: 124, distance: 27.8
click at [458, 132] on form "PCA Information Edit Corporation Name Startup Name Corporation ID PCA Type Tran…" at bounding box center [260, 319] width 484 height 407
click at [482, 121] on div "PCA Information Edit" at bounding box center [260, 120] width 484 height 9
click at [482, 121] on icon at bounding box center [484, 121] width 9 height 6
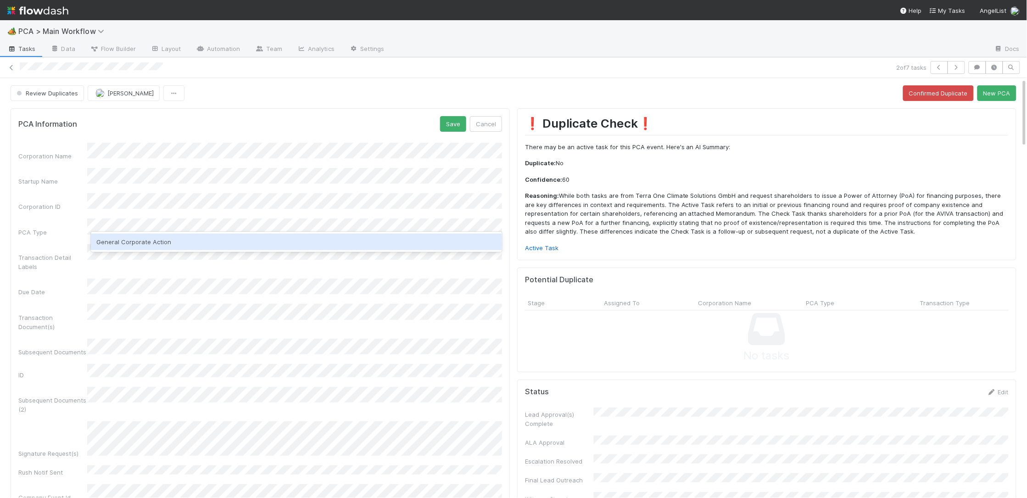
click at [124, 244] on div "General Corporate Action" at bounding box center [296, 242] width 411 height 17
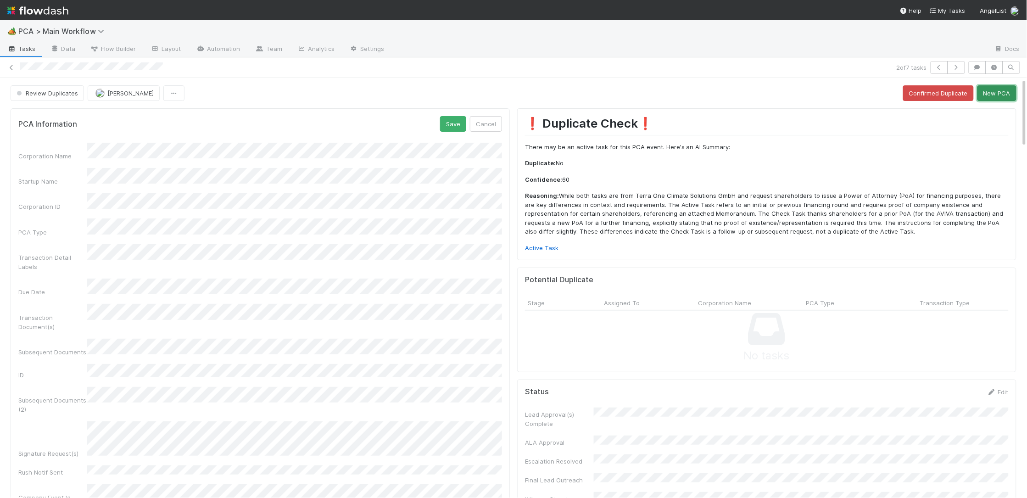
click at [991, 100] on button "New PCA" at bounding box center [996, 93] width 39 height 16
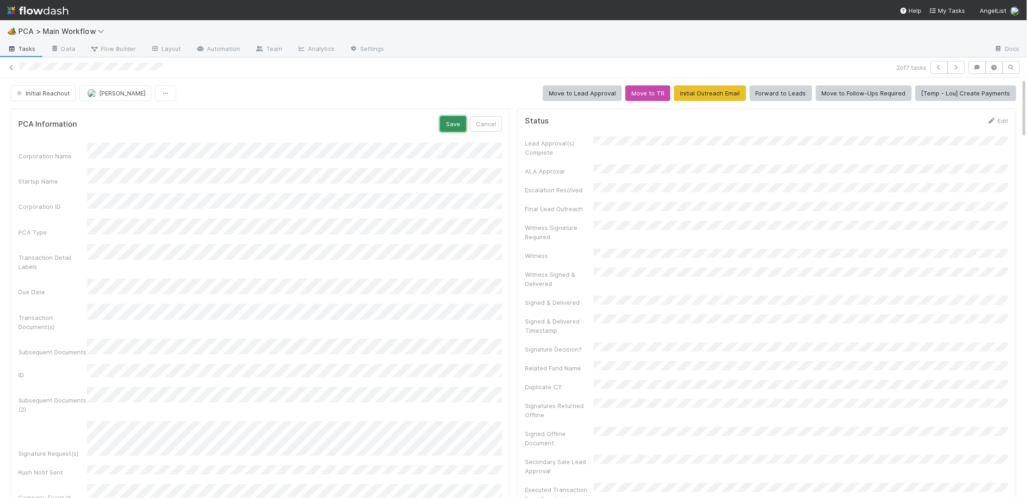
click at [452, 123] on button "Save" at bounding box center [453, 124] width 26 height 16
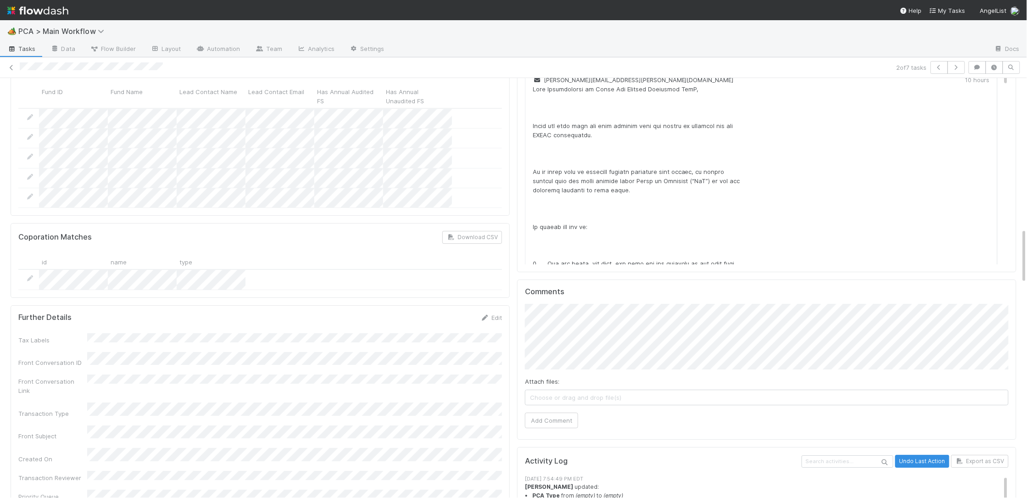
scroll to position [1172, 0]
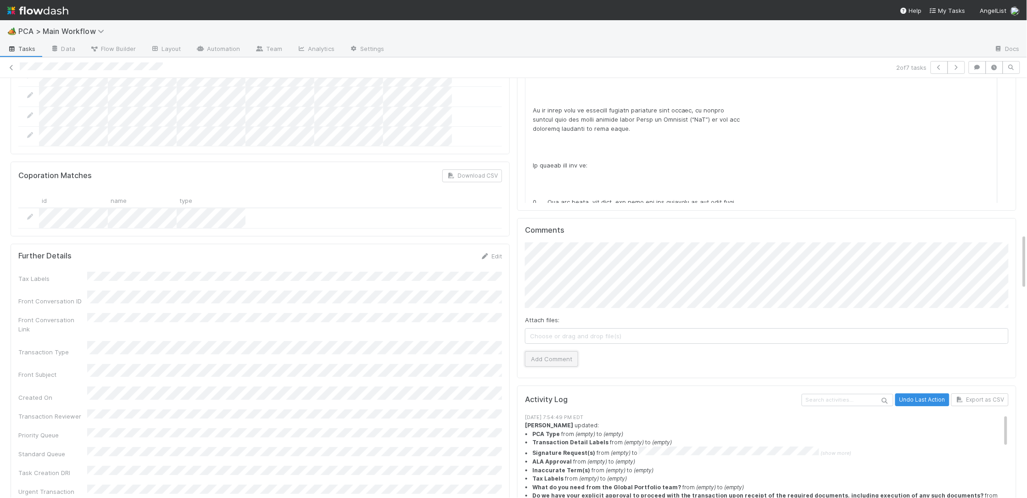
drag, startPoint x: 559, startPoint y: 312, endPoint x: 552, endPoint y: 311, distance: 7.0
click at [558, 351] on button "Add Comment" at bounding box center [551, 359] width 53 height 16
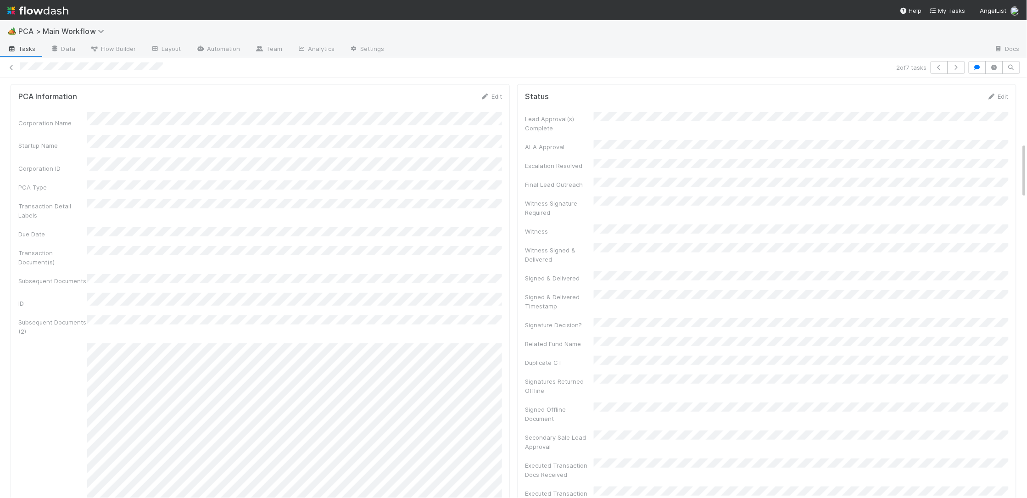
scroll to position [0, 0]
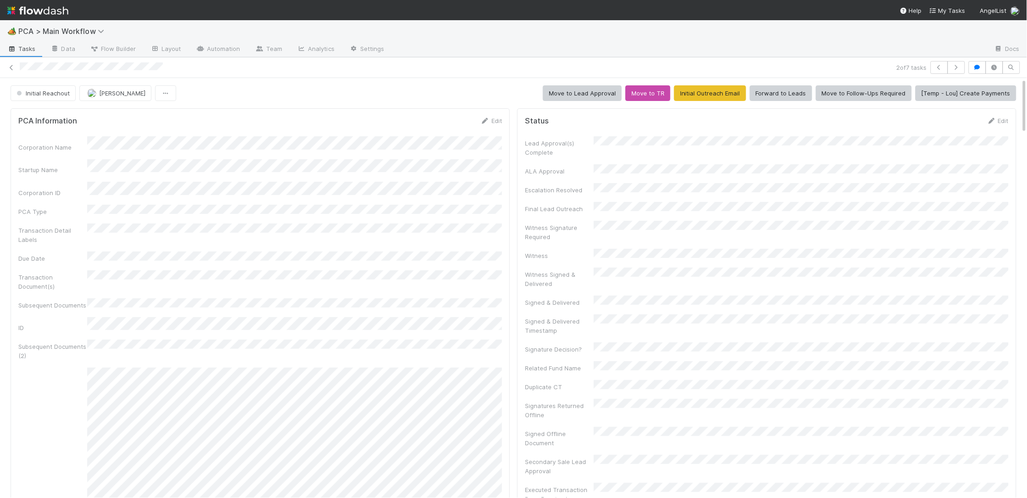
drag, startPoint x: 525, startPoint y: 134, endPoint x: 518, endPoint y: 131, distance: 8.0
click at [524, 134] on div "Status Edit Lead Approval(s) Complete ALA Approval Escalation Resolved Final Le…" at bounding box center [766, 370] width 499 height 524
click at [497, 122] on link "Edit" at bounding box center [491, 120] width 22 height 7
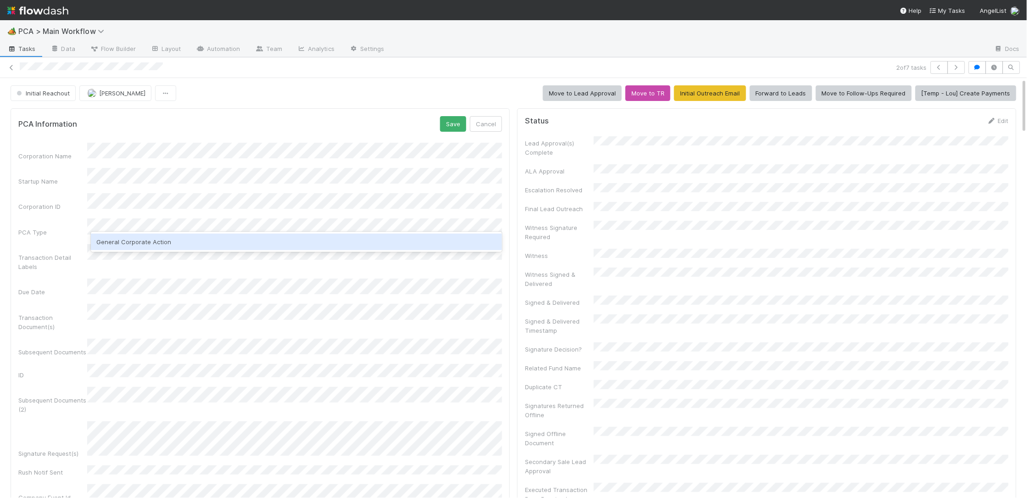
click at [224, 234] on div "General Corporate Action" at bounding box center [296, 242] width 411 height 17
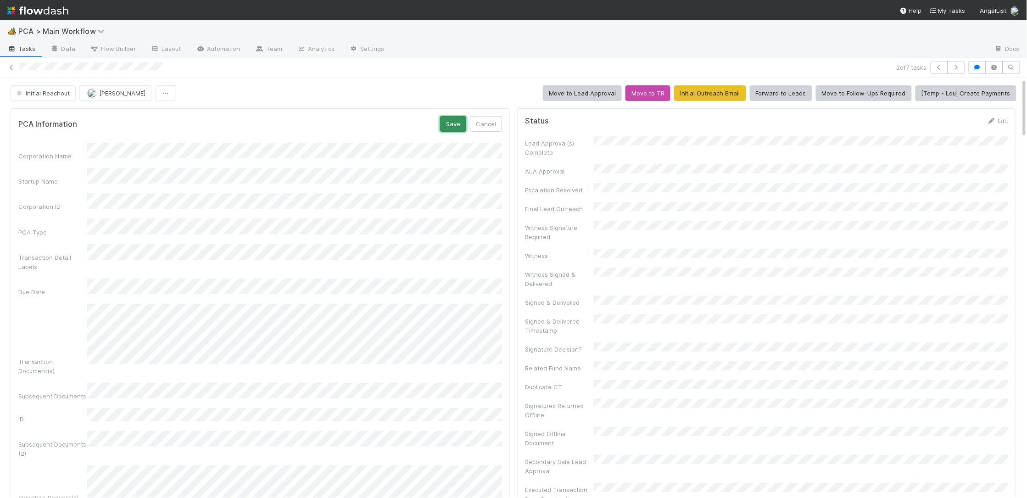
click at [458, 124] on button "Save" at bounding box center [453, 124] width 26 height 16
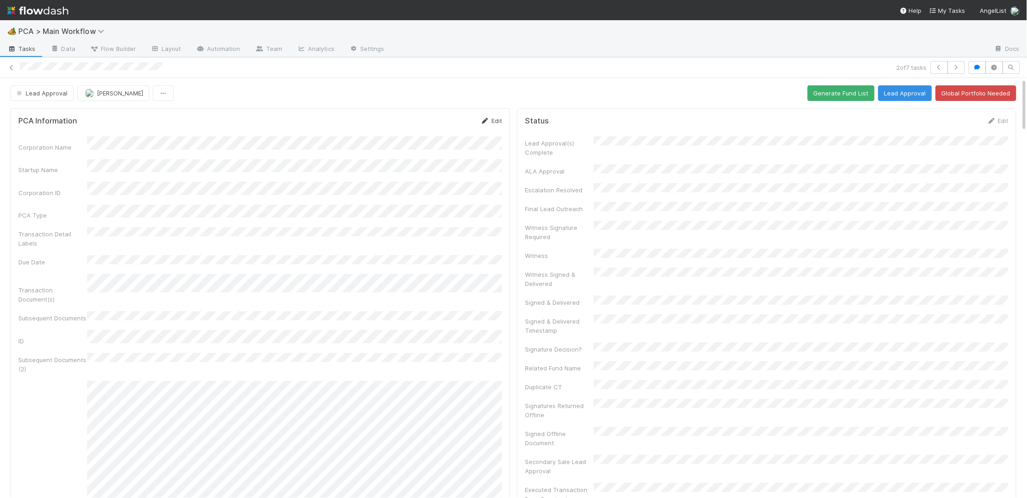
click at [491, 119] on link "Edit" at bounding box center [491, 120] width 22 height 7
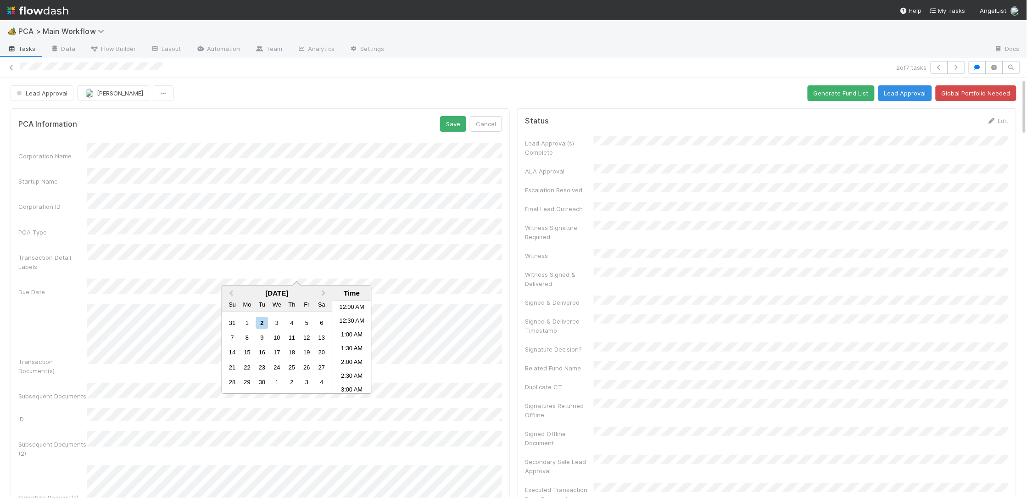
scroll to position [498, 0]
click at [246, 339] on div "8" at bounding box center [247, 337] width 12 height 12
click at [359, 365] on li "8:00 PM" at bounding box center [352, 361] width 39 height 14
click at [454, 121] on button "Save" at bounding box center [453, 124] width 26 height 16
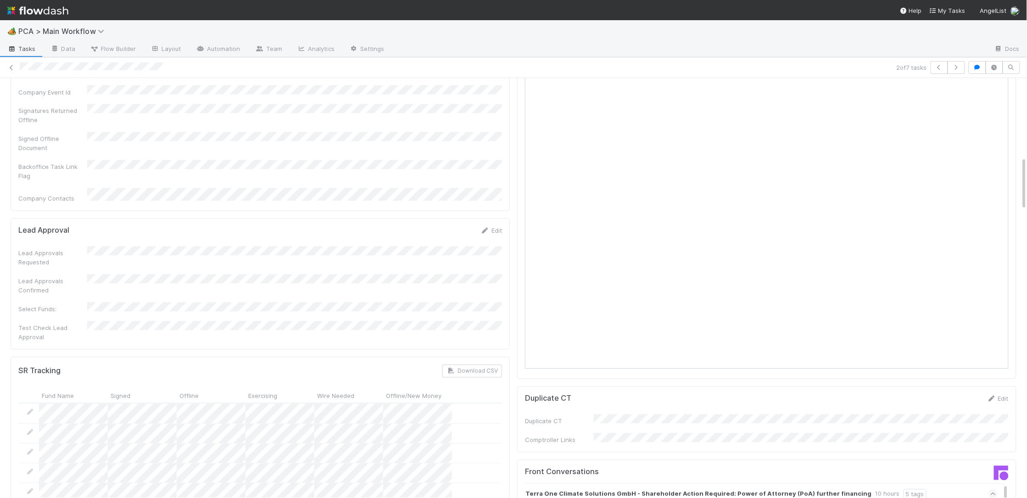
scroll to position [0, 0]
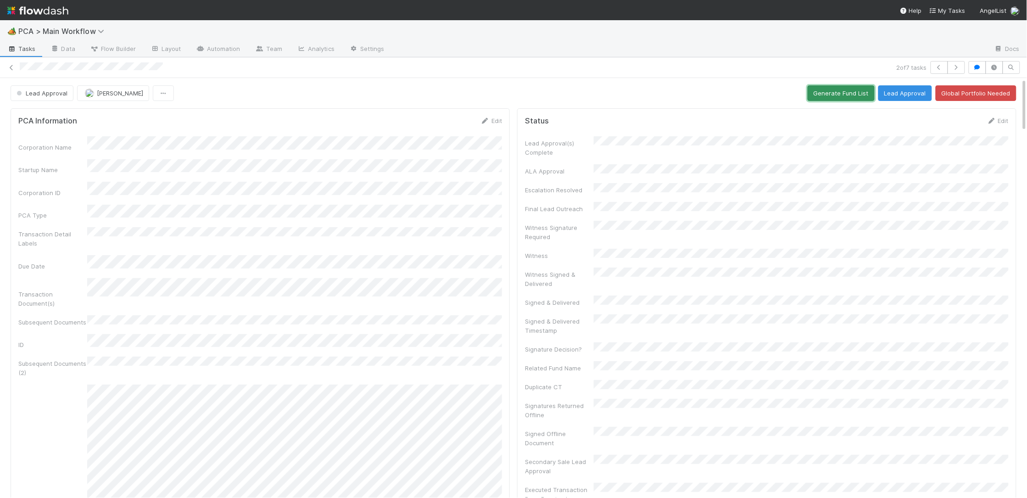
click at [823, 89] on button "Generate Fund List" at bounding box center [841, 93] width 67 height 16
click at [885, 100] on button "Lead Approval" at bounding box center [905, 93] width 54 height 16
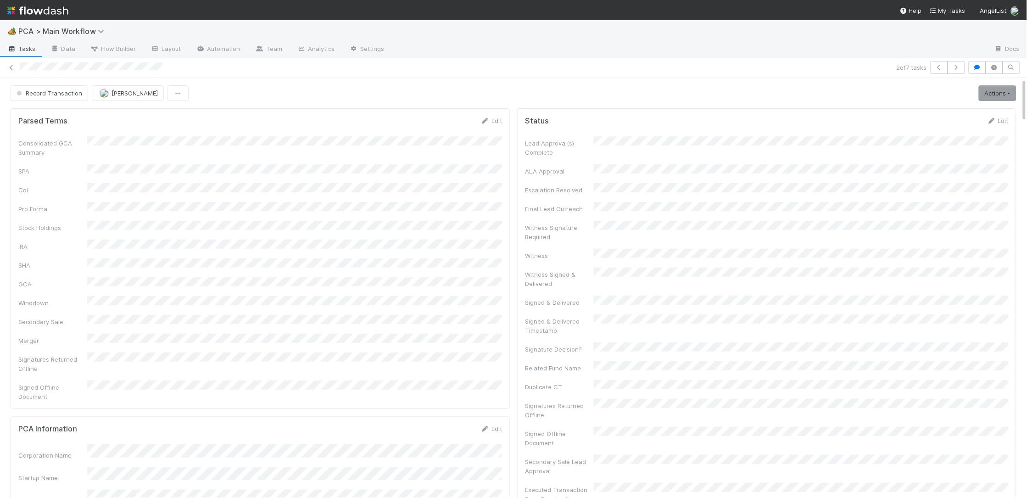
click at [60, 6] on img at bounding box center [37, 11] width 61 height 16
click at [43, 14] on img at bounding box center [37, 11] width 61 height 16
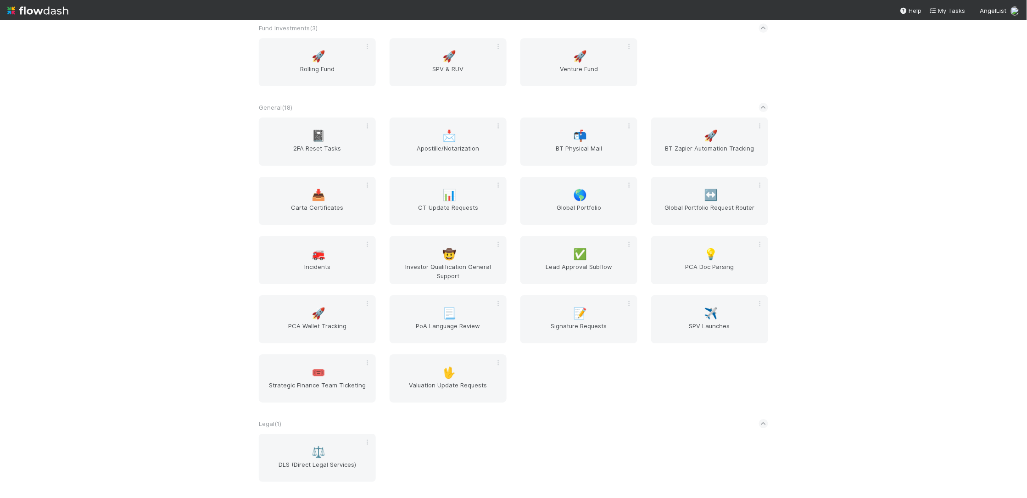
scroll to position [1609, 0]
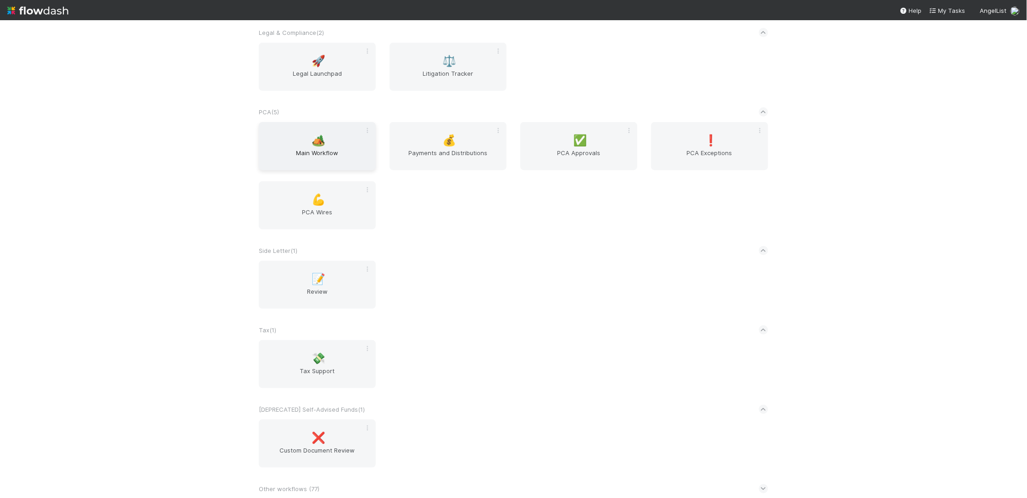
click at [293, 135] on div "🏕️ Main Workflow" at bounding box center [317, 146] width 117 height 48
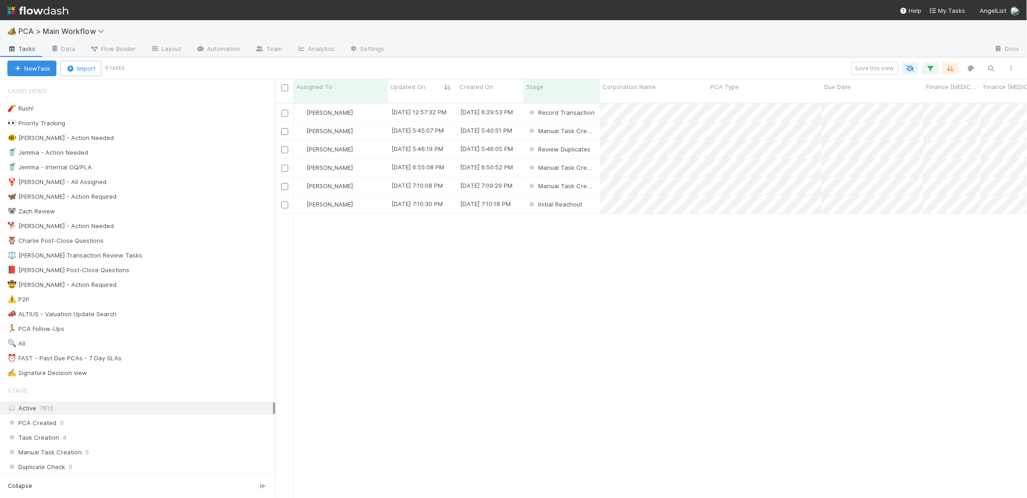
scroll to position [402, 752]
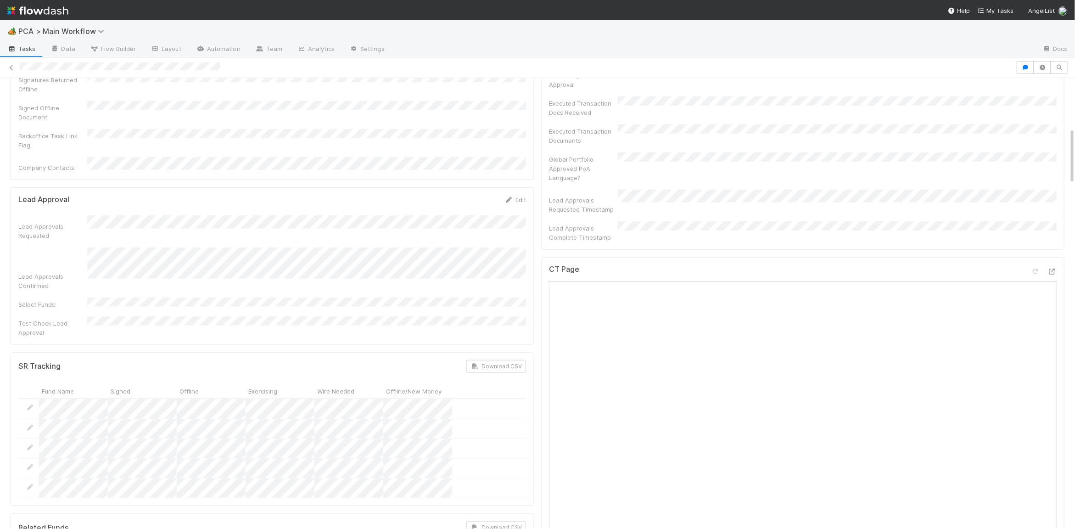
scroll to position [396, 0]
